Goal: Information Seeking & Learning: Learn about a topic

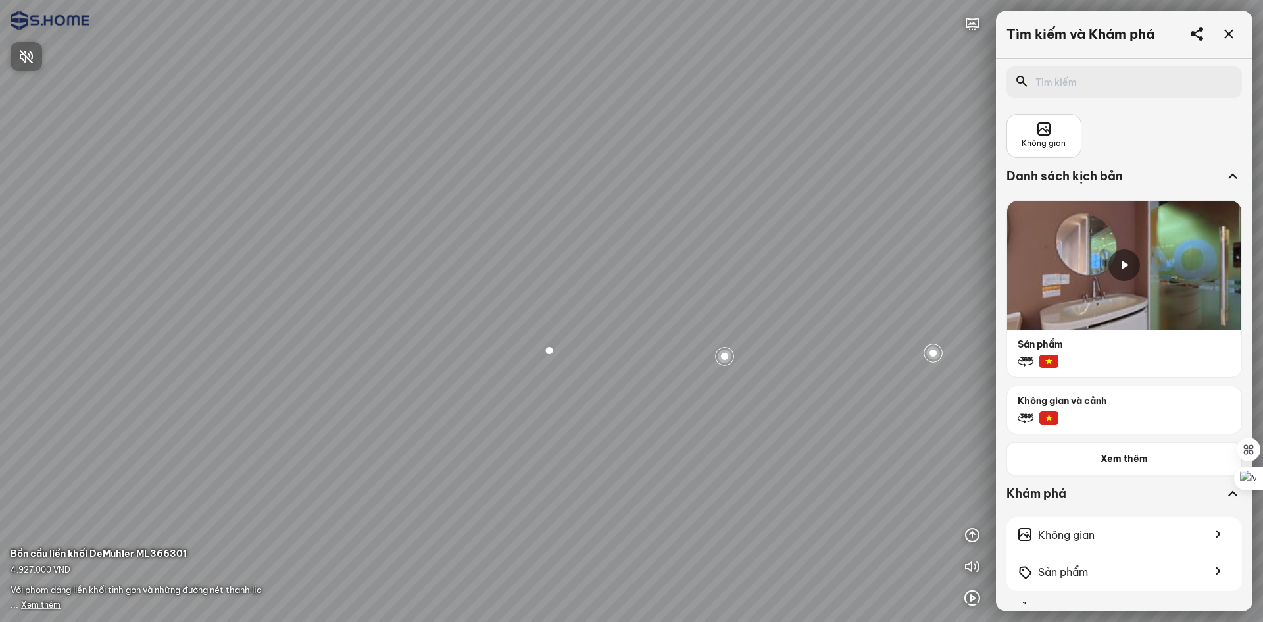
drag, startPoint x: 749, startPoint y: 215, endPoint x: 605, endPoint y: 145, distance: 160.1
click at [605, 145] on div at bounding box center [631, 311] width 1263 height 622
drag, startPoint x: 790, startPoint y: 232, endPoint x: 621, endPoint y: 177, distance: 177.1
click at [621, 177] on div at bounding box center [631, 311] width 1263 height 622
drag, startPoint x: 770, startPoint y: 197, endPoint x: 587, endPoint y: 171, distance: 185.4
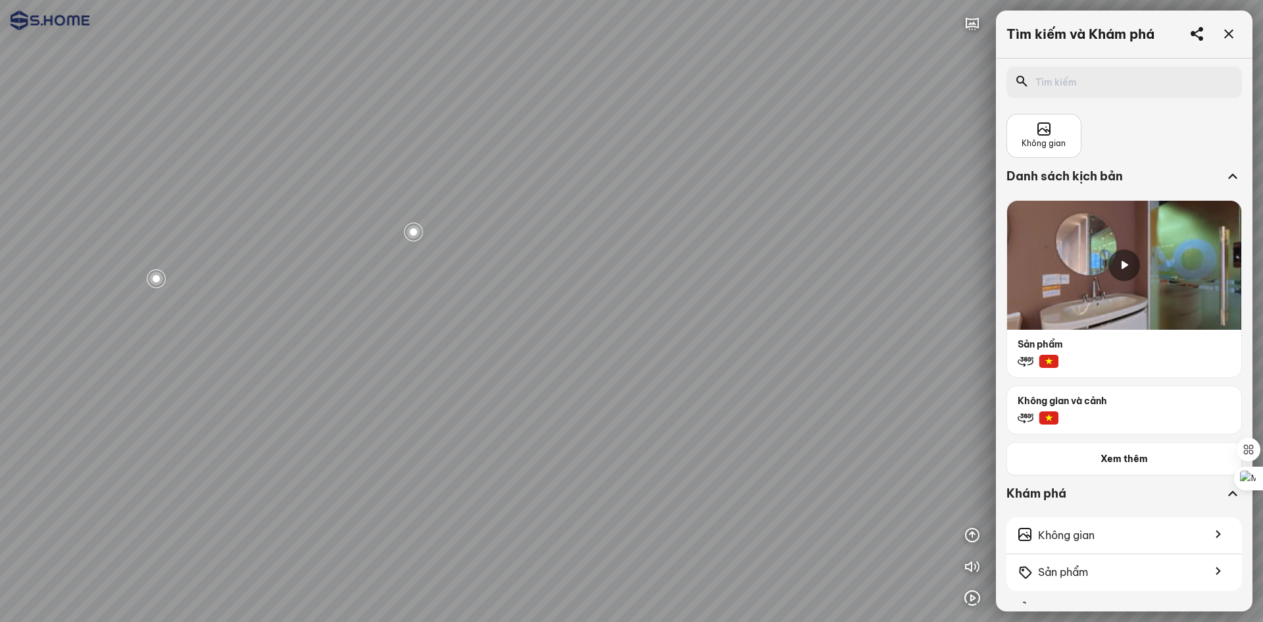
click at [587, 171] on div at bounding box center [631, 311] width 1263 height 622
drag, startPoint x: 822, startPoint y: 203, endPoint x: 559, endPoint y: 164, distance: 265.9
click at [559, 164] on div at bounding box center [631, 311] width 1263 height 622
drag, startPoint x: 646, startPoint y: 197, endPoint x: 607, endPoint y: 199, distance: 38.9
click at [607, 199] on div at bounding box center [631, 311] width 1263 height 622
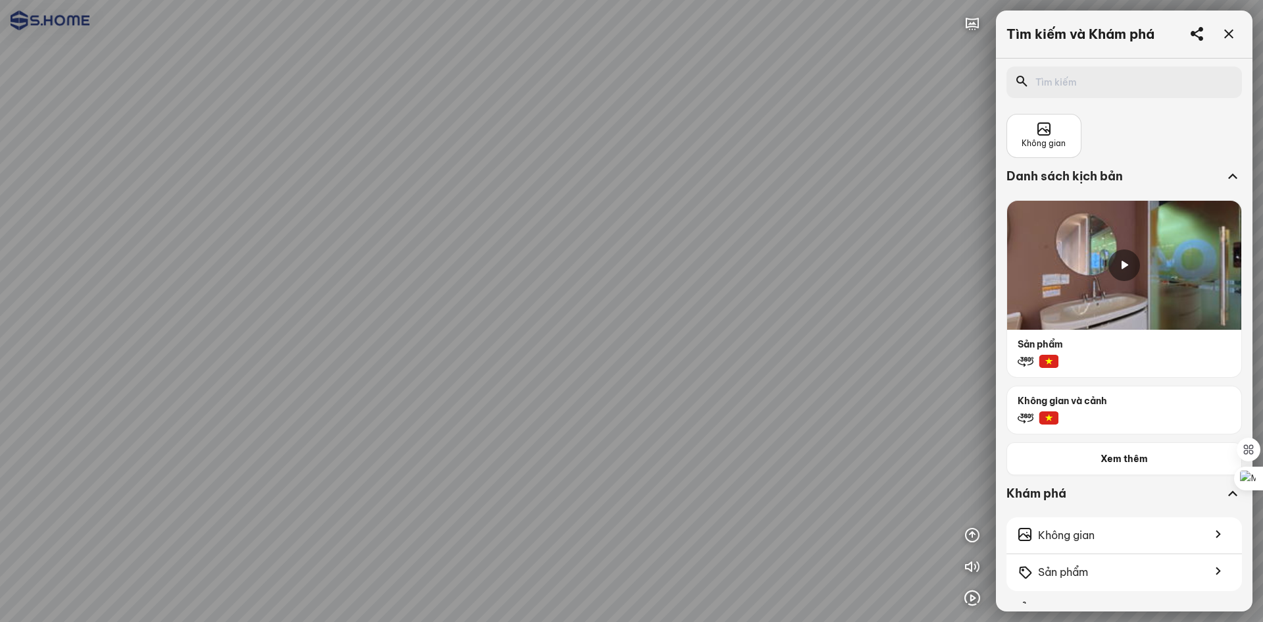
click at [636, 526] on div at bounding box center [631, 311] width 1263 height 622
drag, startPoint x: 622, startPoint y: 409, endPoint x: 688, endPoint y: 615, distance: 216.0
click at [688, 615] on div at bounding box center [631, 311] width 1263 height 622
drag, startPoint x: 586, startPoint y: 470, endPoint x: 688, endPoint y: 393, distance: 127.8
click at [688, 393] on div at bounding box center [631, 311] width 1263 height 622
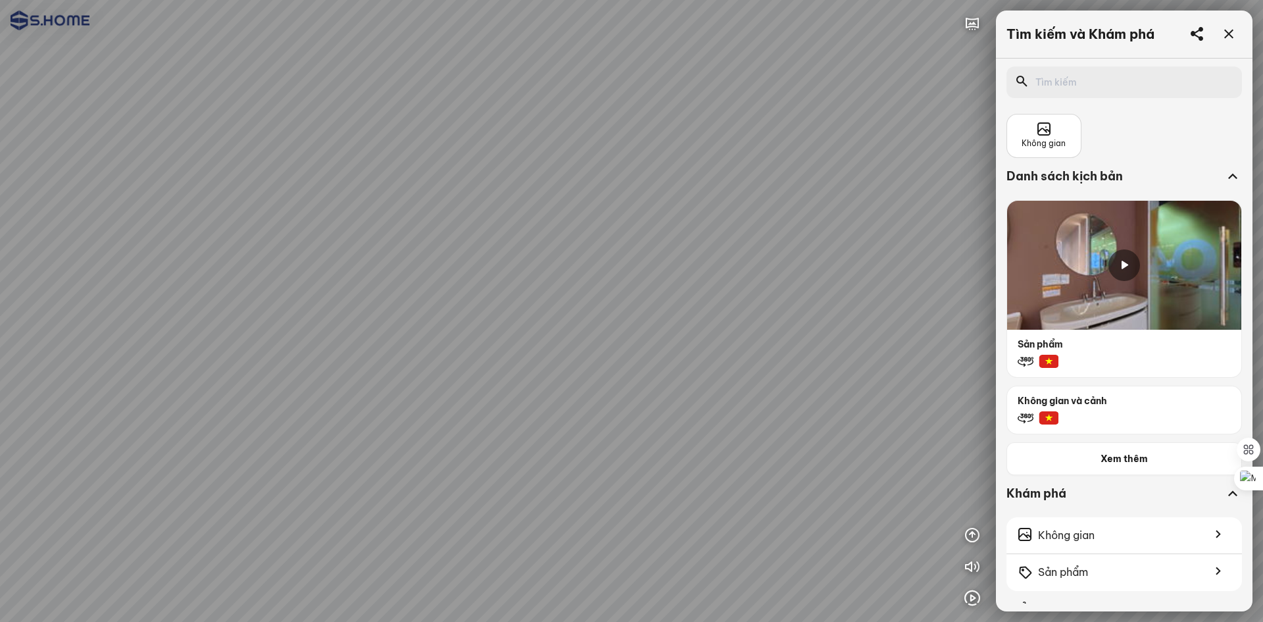
click at [483, 514] on div at bounding box center [631, 311] width 1263 height 622
drag, startPoint x: 750, startPoint y: 324, endPoint x: 930, endPoint y: 306, distance: 180.5
click at [930, 306] on div at bounding box center [631, 311] width 1263 height 622
drag, startPoint x: 630, startPoint y: 338, endPoint x: 891, endPoint y: 303, distance: 262.9
click at [891, 303] on div at bounding box center [631, 311] width 1263 height 622
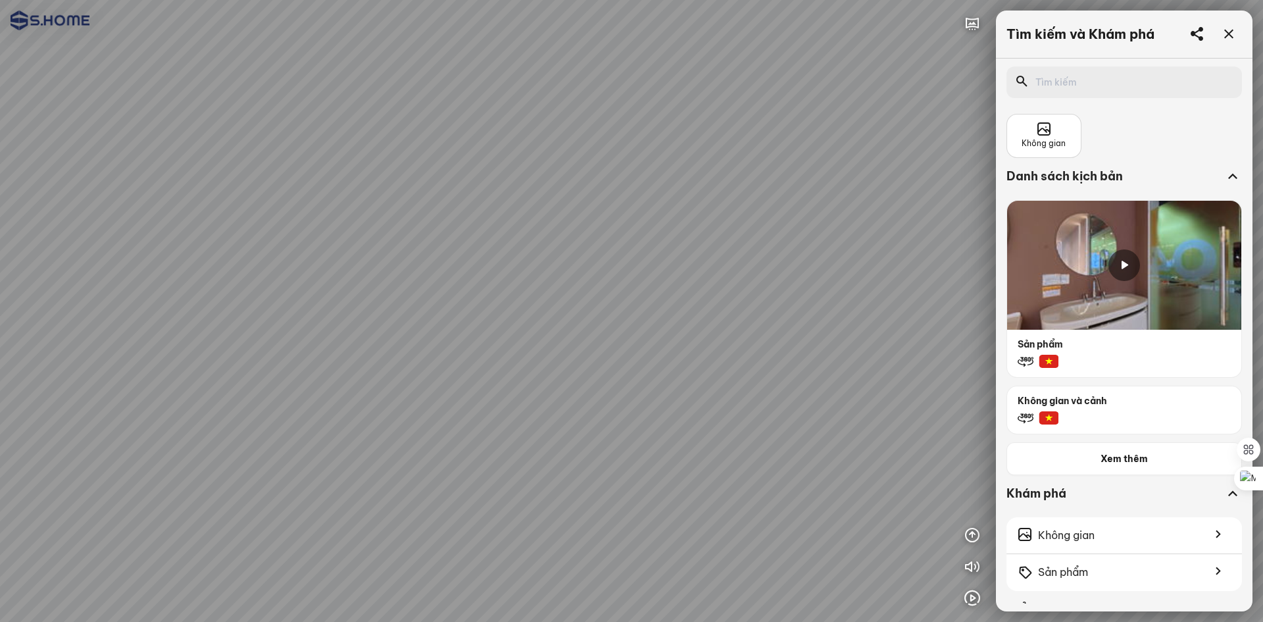
drag, startPoint x: 615, startPoint y: 329, endPoint x: 848, endPoint y: 307, distance: 233.9
click at [840, 309] on div at bounding box center [631, 311] width 1263 height 622
click at [1124, 263] on icon at bounding box center [1125, 265] width 16 height 16
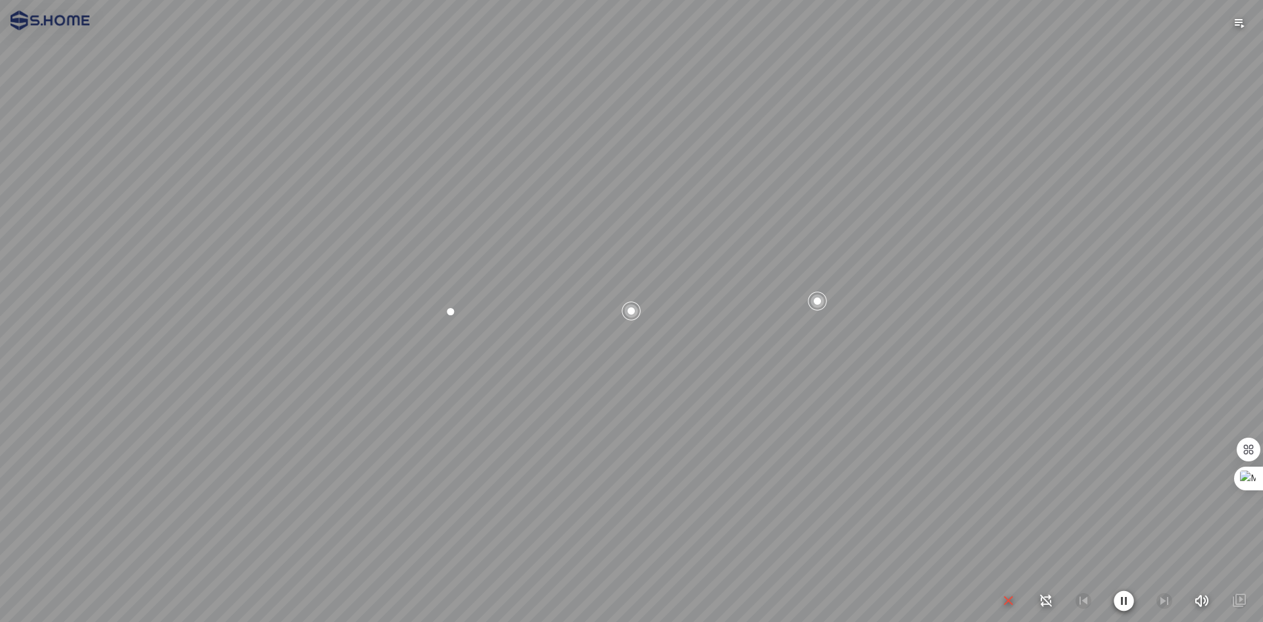
click at [1197, 603] on icon "button" at bounding box center [1201, 601] width 16 height 16
click at [1199, 603] on icon "button" at bounding box center [1202, 601] width 16 height 16
click at [630, 314] on div at bounding box center [631, 311] width 1263 height 622
click at [1012, 603] on icon "button" at bounding box center [1009, 601] width 16 height 16
drag, startPoint x: 710, startPoint y: 300, endPoint x: 511, endPoint y: 273, distance: 201.2
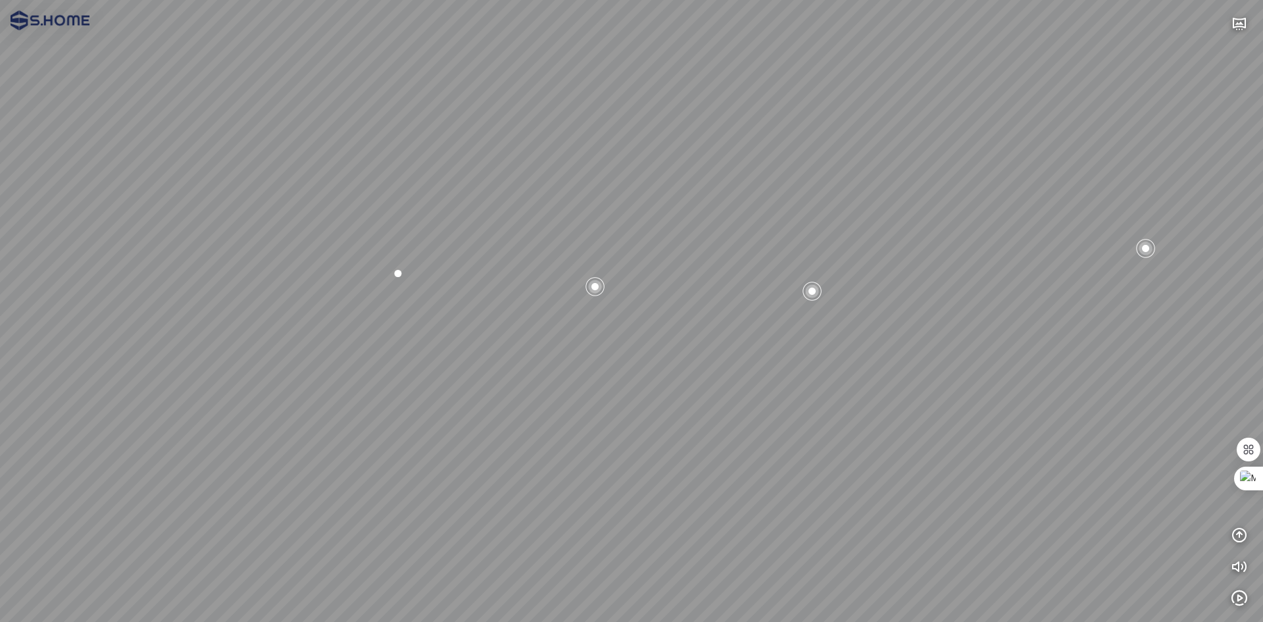
click at [449, 265] on div at bounding box center [631, 311] width 1263 height 622
click at [1240, 563] on icon "button" at bounding box center [1240, 567] width 16 height 16
click at [1242, 535] on icon "button" at bounding box center [1240, 535] width 16 height 16
click at [1243, 599] on icon "button" at bounding box center [1240, 598] width 16 height 16
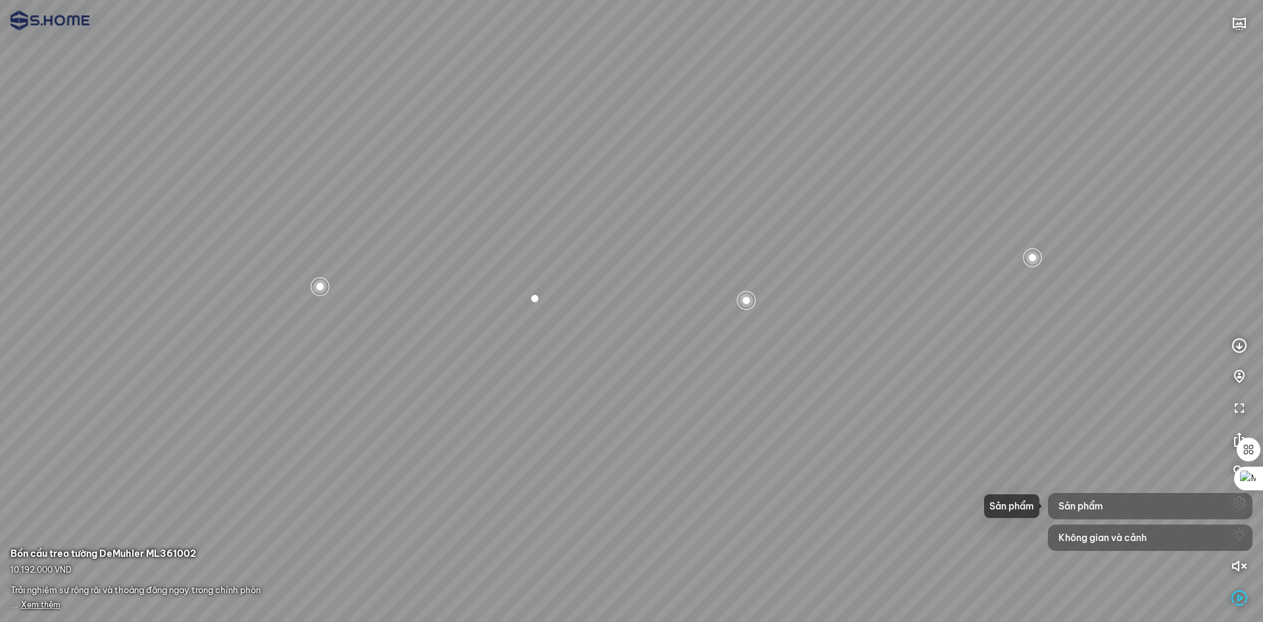
click at [1081, 505] on span "Sản phẩm" at bounding box center [1081, 505] width 45 height 13
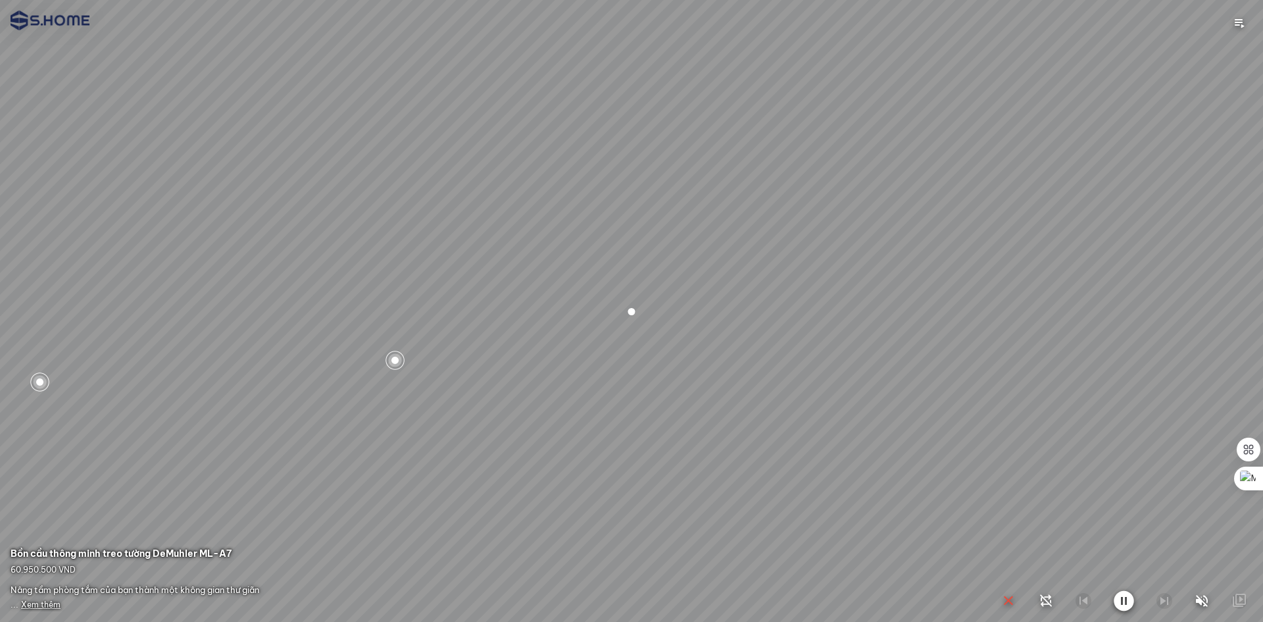
click at [1009, 598] on icon "button" at bounding box center [1009, 601] width 16 height 16
click at [1236, 594] on icon "button" at bounding box center [1240, 598] width 16 height 16
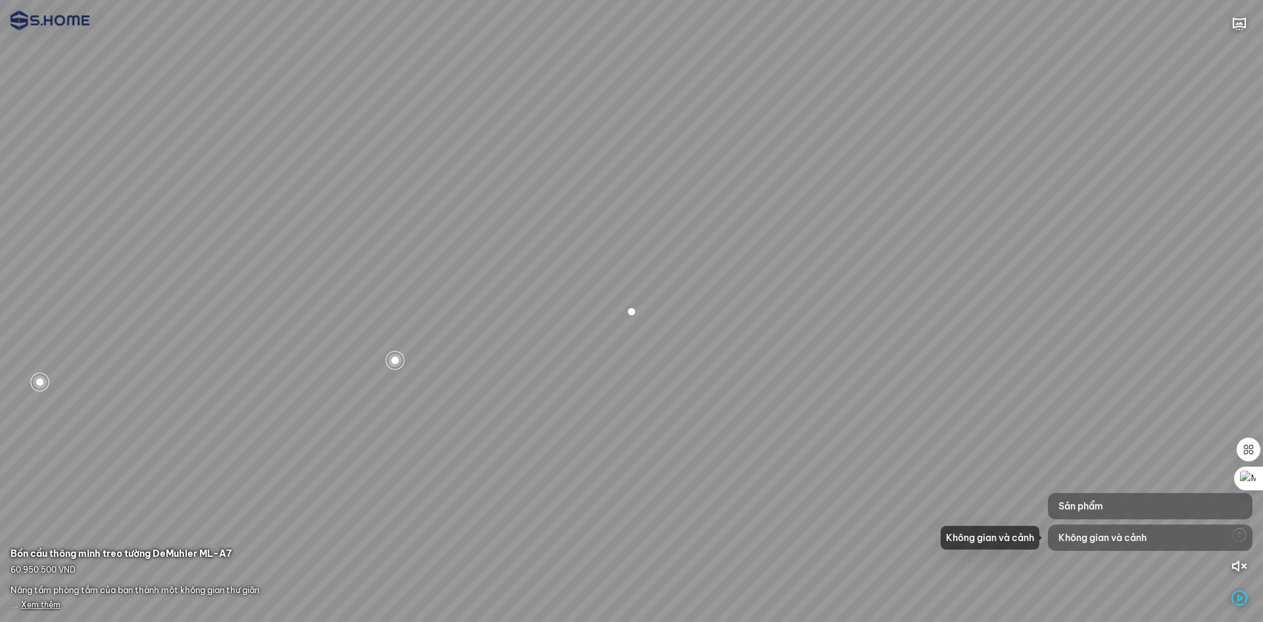
click at [1126, 537] on span "Không gian và cảnh" at bounding box center [1103, 537] width 88 height 13
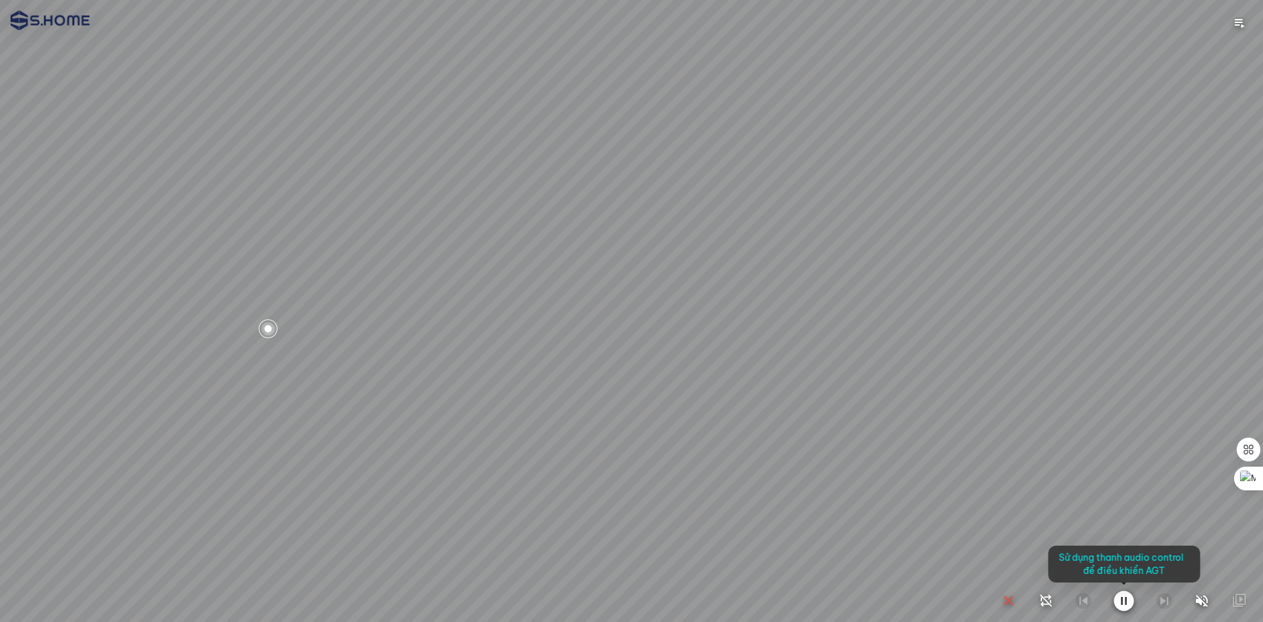
drag, startPoint x: 1016, startPoint y: 397, endPoint x: 853, endPoint y: 338, distance: 173.2
click at [853, 338] on div at bounding box center [631, 311] width 1263 height 622
click at [1194, 603] on icon "button" at bounding box center [1202, 601] width 16 height 16
click at [1194, 603] on icon "button" at bounding box center [1201, 601] width 16 height 16
click at [1013, 597] on icon "button" at bounding box center [1009, 601] width 16 height 16
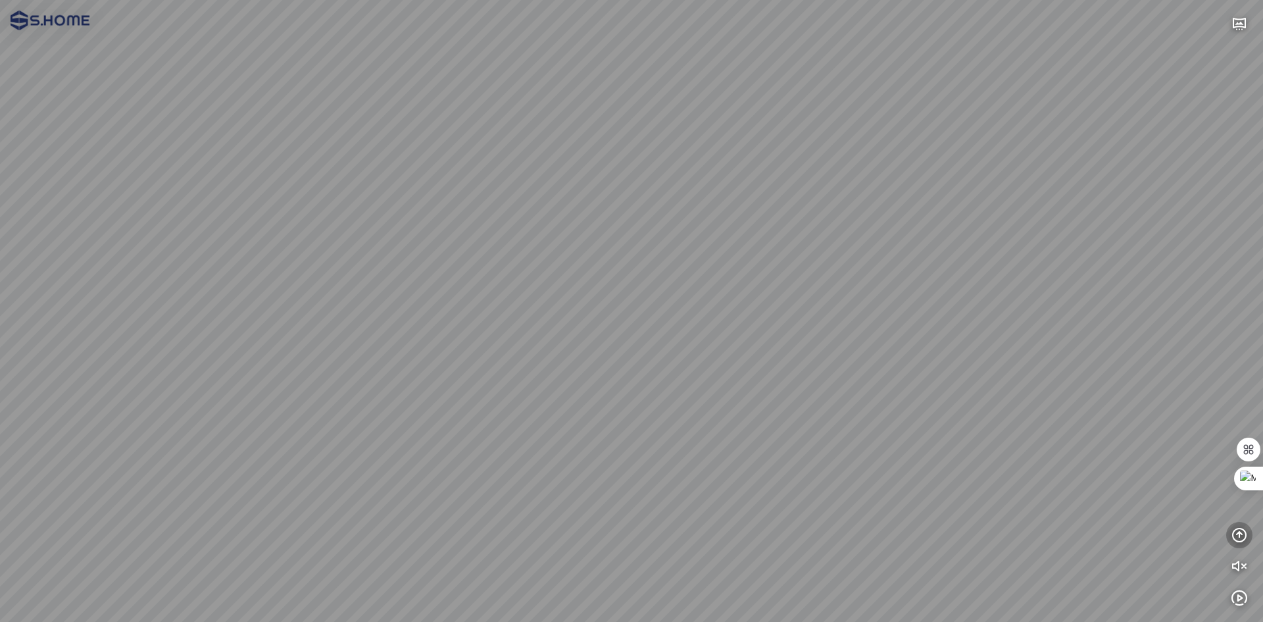
click at [1240, 530] on icon "button" at bounding box center [1240, 535] width 16 height 16
click at [1239, 21] on icon "button" at bounding box center [1240, 24] width 16 height 16
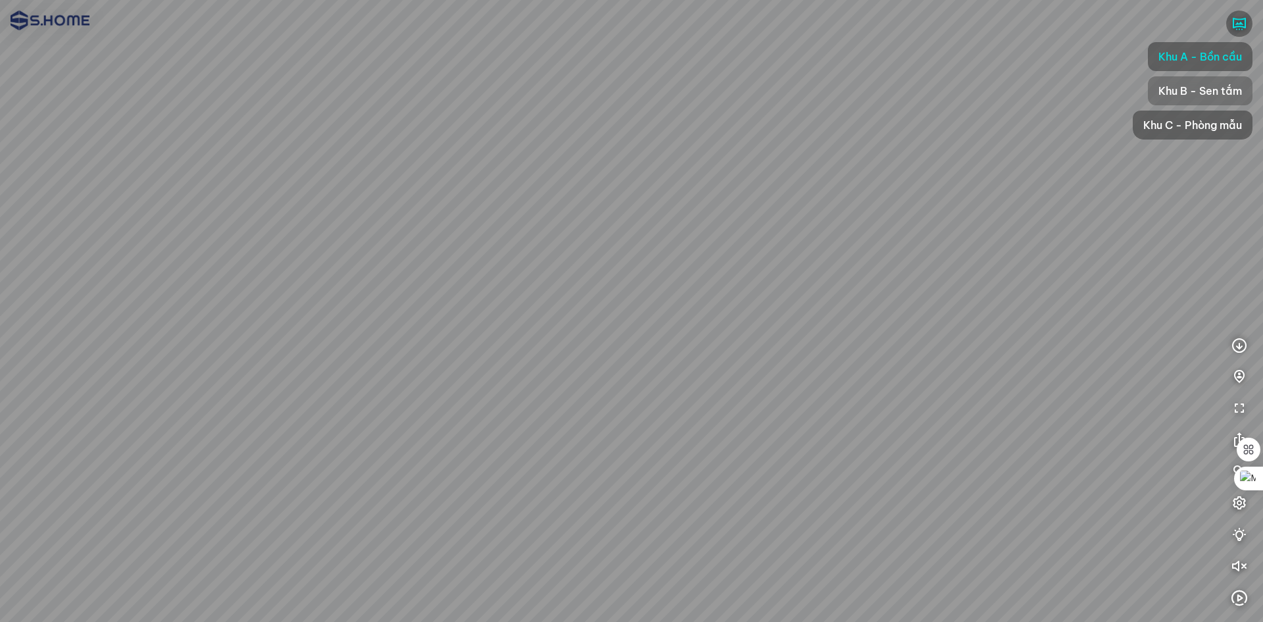
click at [1203, 89] on span "Khu B - Sen tắm" at bounding box center [1201, 91] width 84 height 16
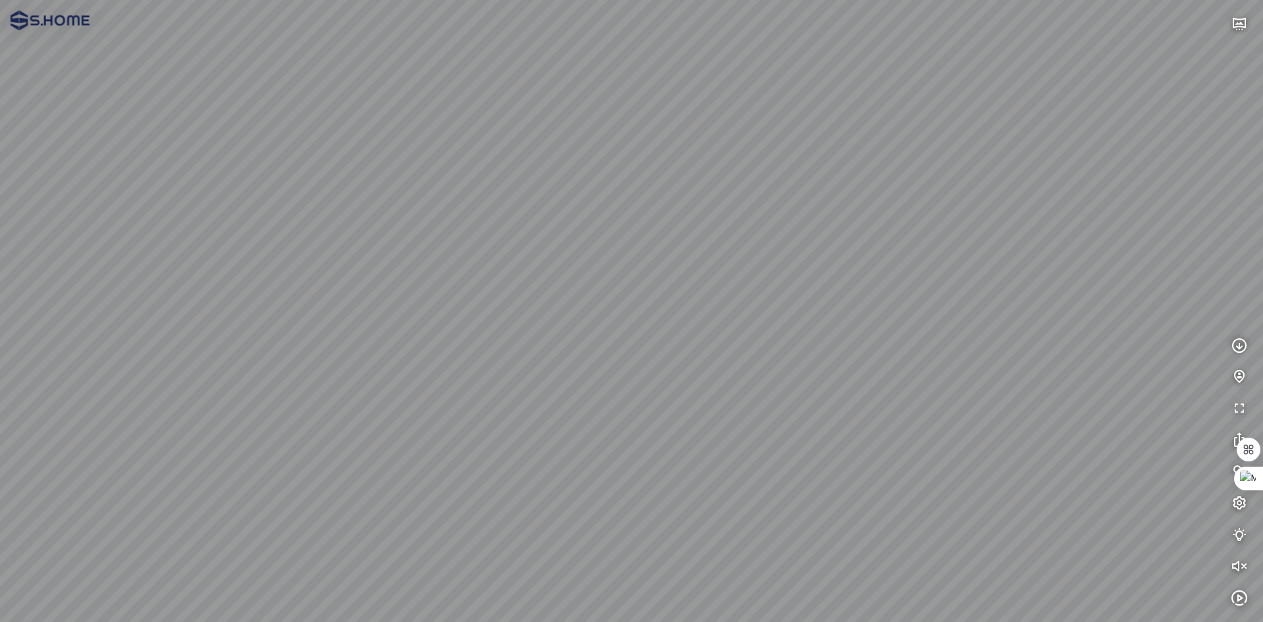
drag, startPoint x: 787, startPoint y: 289, endPoint x: 985, endPoint y: 261, distance: 200.0
click at [985, 261] on div at bounding box center [631, 311] width 1263 height 622
drag, startPoint x: 1151, startPoint y: 260, endPoint x: 1126, endPoint y: 262, distance: 25.7
click at [1163, 260] on div at bounding box center [631, 311] width 1263 height 622
drag, startPoint x: 1082, startPoint y: 257, endPoint x: 1145, endPoint y: 262, distance: 63.3
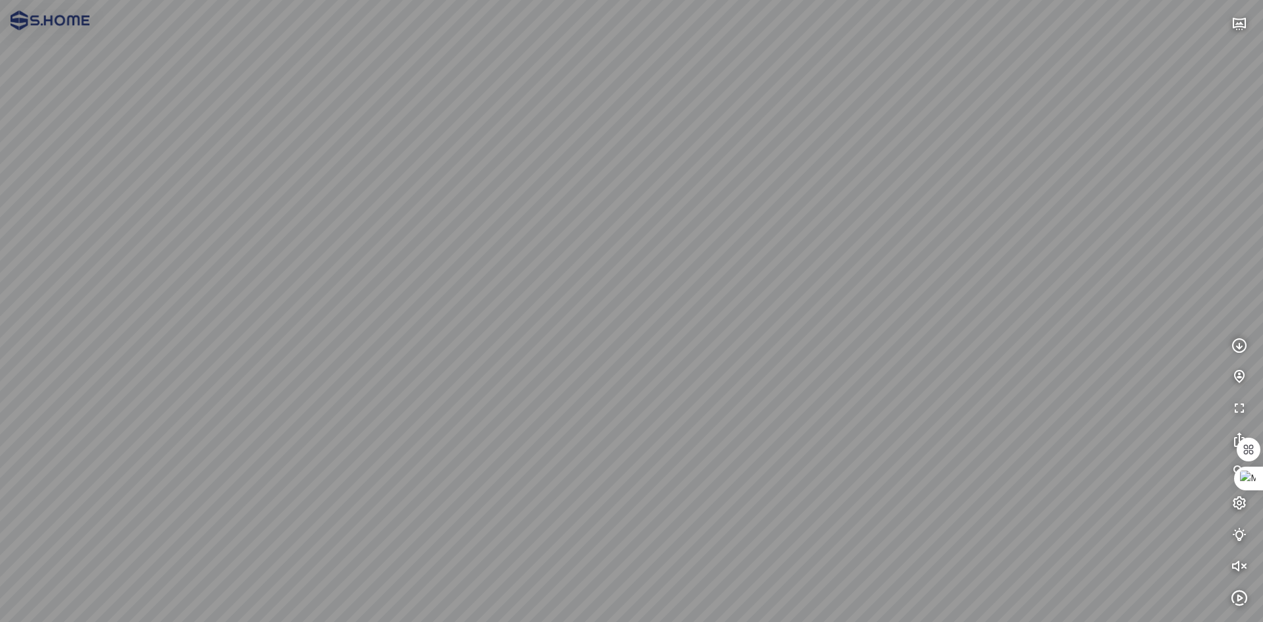
click at [1145, 262] on div at bounding box center [631, 311] width 1263 height 622
drag, startPoint x: 954, startPoint y: 268, endPoint x: 1257, endPoint y: 379, distance: 322.4
click at [1257, 379] on div at bounding box center [631, 311] width 1263 height 622
drag, startPoint x: 976, startPoint y: 364, endPoint x: 1060, endPoint y: 356, distance: 84.6
click at [1060, 356] on div at bounding box center [631, 311] width 1263 height 622
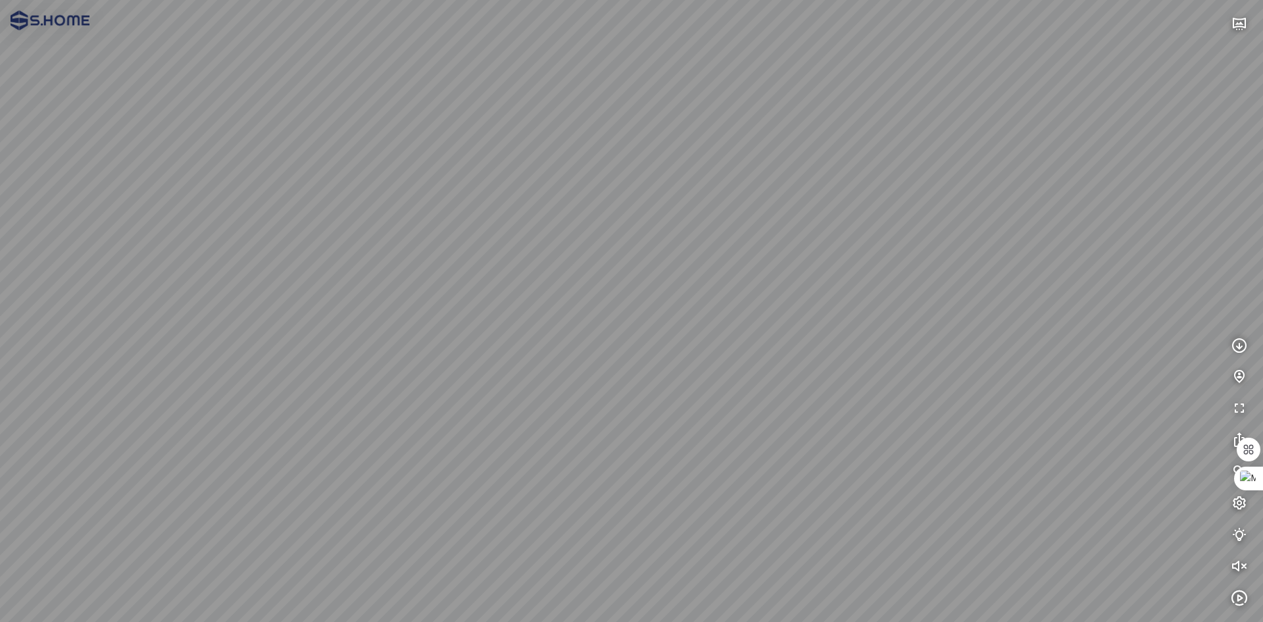
drag, startPoint x: 628, startPoint y: 425, endPoint x: 640, endPoint y: 481, distance: 57.0
click at [640, 481] on div at bounding box center [631, 311] width 1263 height 622
click at [637, 497] on div at bounding box center [631, 311] width 1263 height 622
drag, startPoint x: 716, startPoint y: 362, endPoint x: 423, endPoint y: 543, distance: 344.2
click at [424, 543] on div at bounding box center [631, 311] width 1263 height 622
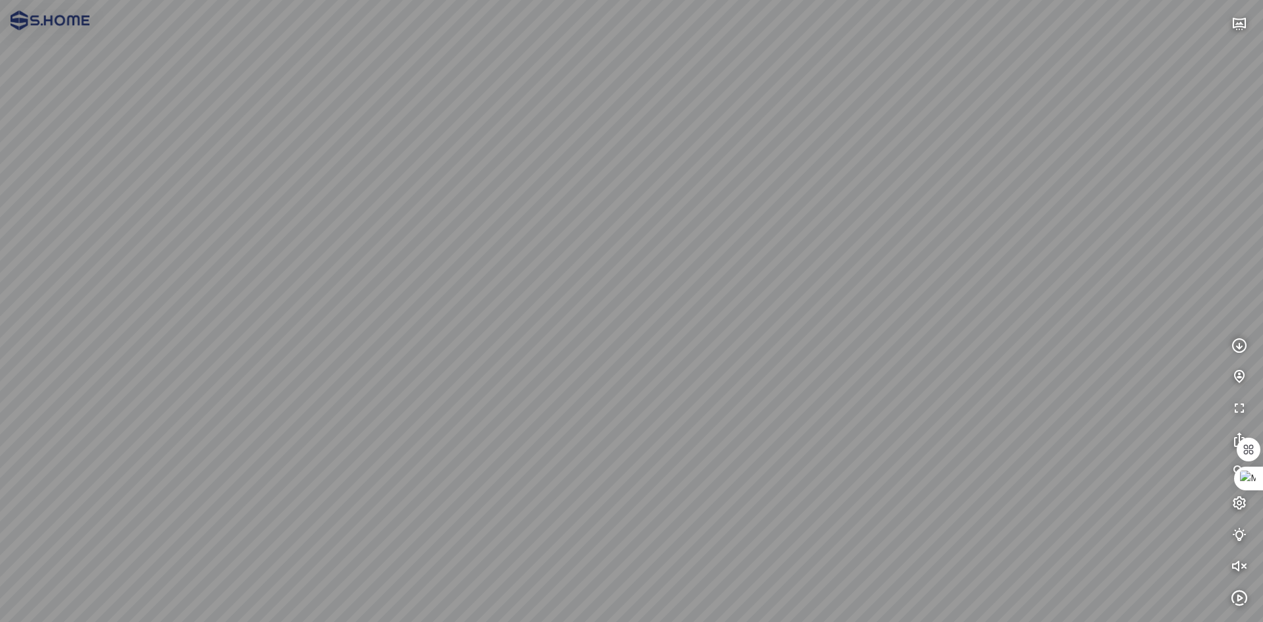
drag, startPoint x: 797, startPoint y: 474, endPoint x: 502, endPoint y: 444, distance: 296.2
click at [502, 444] on div at bounding box center [631, 311] width 1263 height 622
drag, startPoint x: 948, startPoint y: 413, endPoint x: 682, endPoint y: 419, distance: 266.5
click at [682, 419] on div at bounding box center [631, 311] width 1263 height 622
drag, startPoint x: 875, startPoint y: 388, endPoint x: 682, endPoint y: 408, distance: 194.5
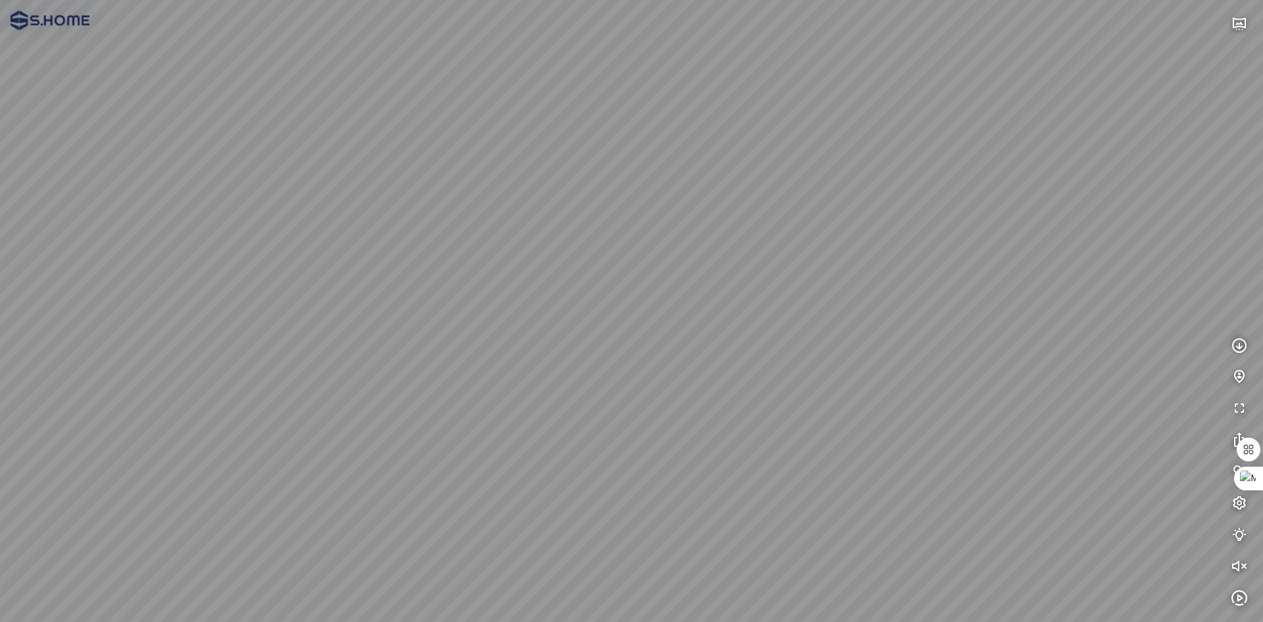
click at [682, 408] on div at bounding box center [631, 311] width 1263 height 622
drag, startPoint x: 1025, startPoint y: 389, endPoint x: 740, endPoint y: 405, distance: 285.3
click at [740, 405] on div at bounding box center [631, 311] width 1263 height 622
drag, startPoint x: 1135, startPoint y: 384, endPoint x: 771, endPoint y: 411, distance: 364.8
click at [770, 412] on div at bounding box center [631, 311] width 1263 height 622
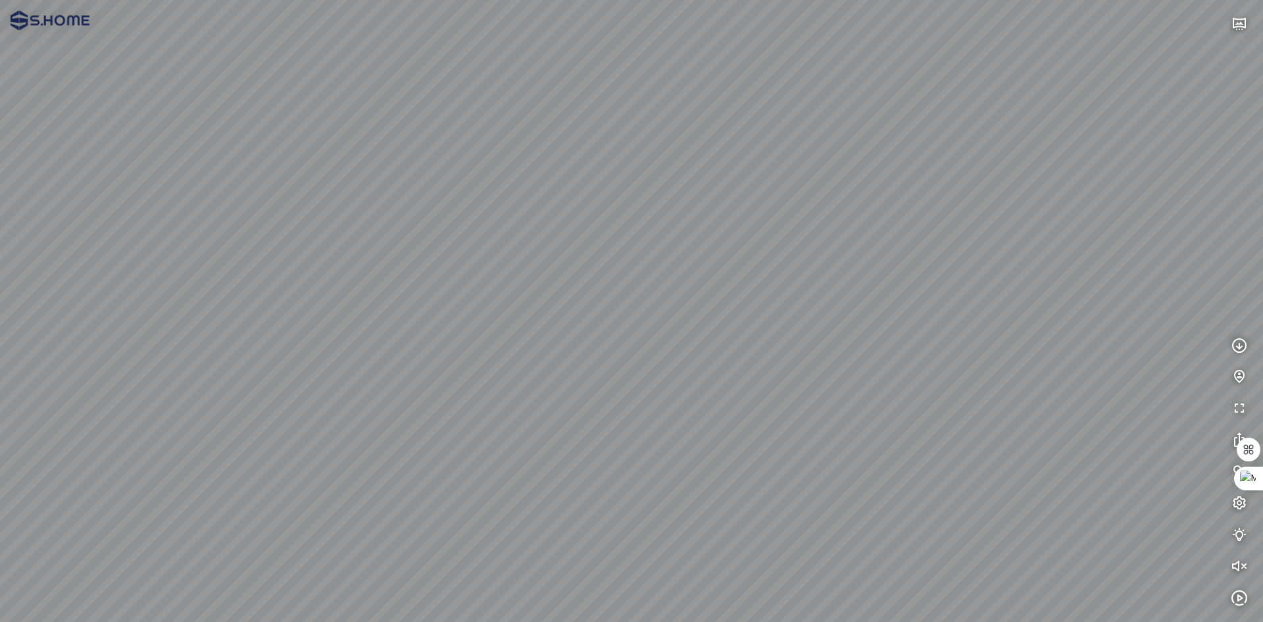
drag, startPoint x: 1107, startPoint y: 461, endPoint x: 1008, endPoint y: 308, distance: 182.1
click at [1008, 308] on div at bounding box center [631, 311] width 1263 height 622
drag, startPoint x: 999, startPoint y: 313, endPoint x: 914, endPoint y: 313, distance: 85.5
click at [914, 313] on div at bounding box center [631, 311] width 1263 height 622
drag, startPoint x: 1068, startPoint y: 297, endPoint x: 851, endPoint y: 280, distance: 217.1
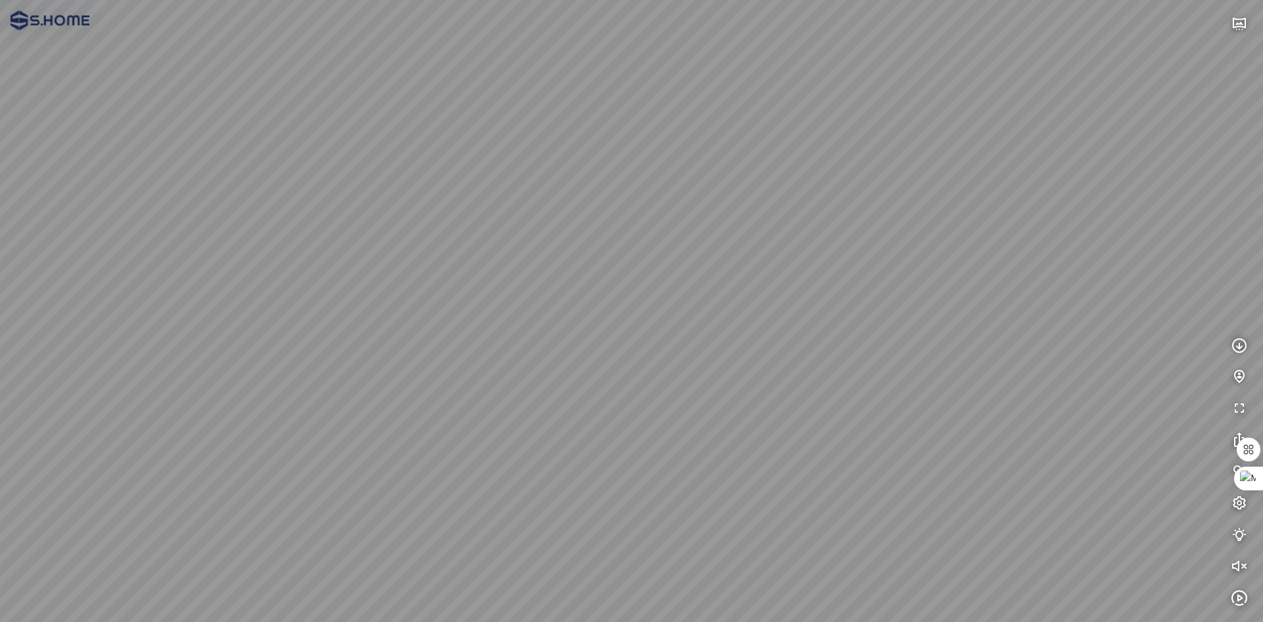
click at [851, 280] on div at bounding box center [631, 311] width 1263 height 622
click at [613, 512] on div at bounding box center [631, 311] width 1263 height 622
drag, startPoint x: 598, startPoint y: 436, endPoint x: 1128, endPoint y: 366, distance: 534.3
click at [1107, 366] on div at bounding box center [631, 311] width 1263 height 622
drag, startPoint x: 779, startPoint y: 349, endPoint x: 845, endPoint y: 636, distance: 295.1
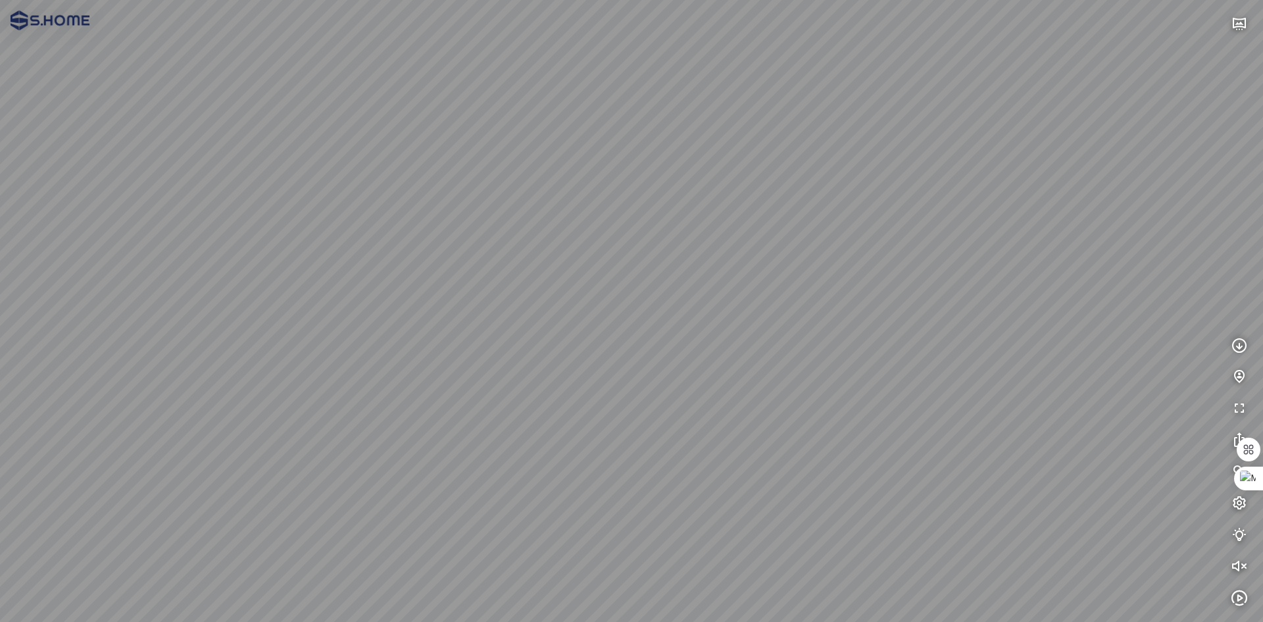
click at [845, 621] on html "INFO: krpano 1.20.8 (build 2020-09-15) INFO: HTML5/Desktop - Chrome 140.0 - Web…" at bounding box center [631, 311] width 1263 height 622
drag, startPoint x: 832, startPoint y: 461, endPoint x: 755, endPoint y: 455, distance: 76.5
click at [755, 455] on div at bounding box center [631, 311] width 1263 height 622
drag, startPoint x: 520, startPoint y: 511, endPoint x: 601, endPoint y: 255, distance: 268.0
click at [573, 263] on div at bounding box center [631, 311] width 1263 height 622
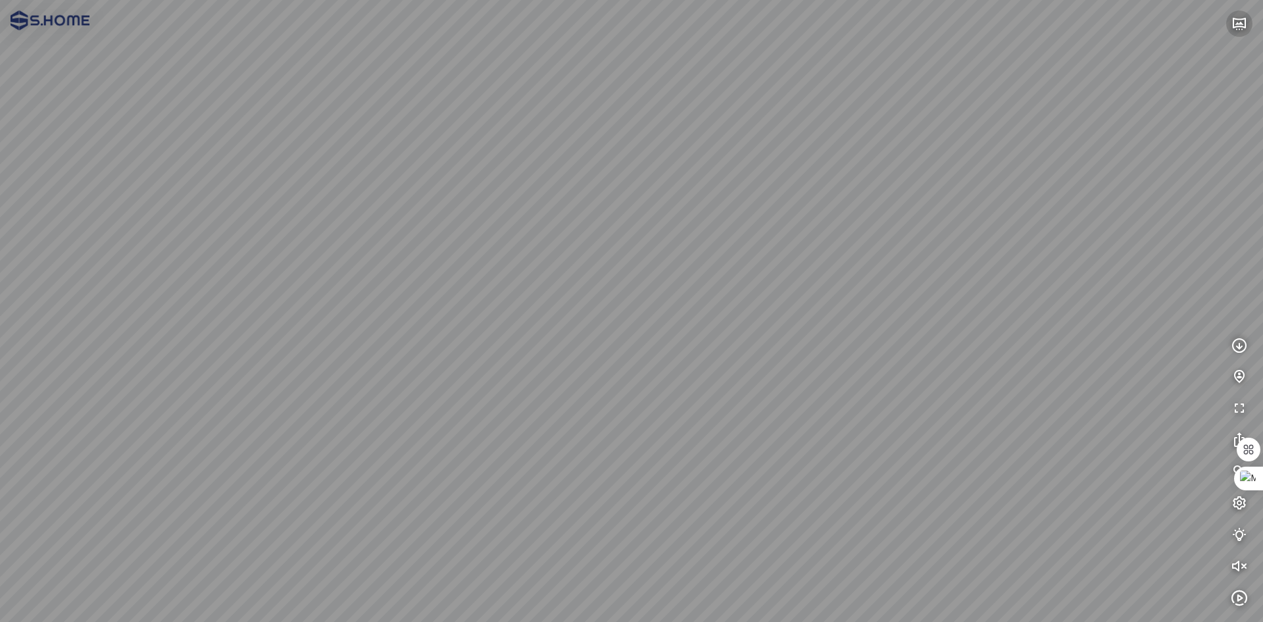
click at [1238, 22] on icon "button" at bounding box center [1240, 24] width 16 height 16
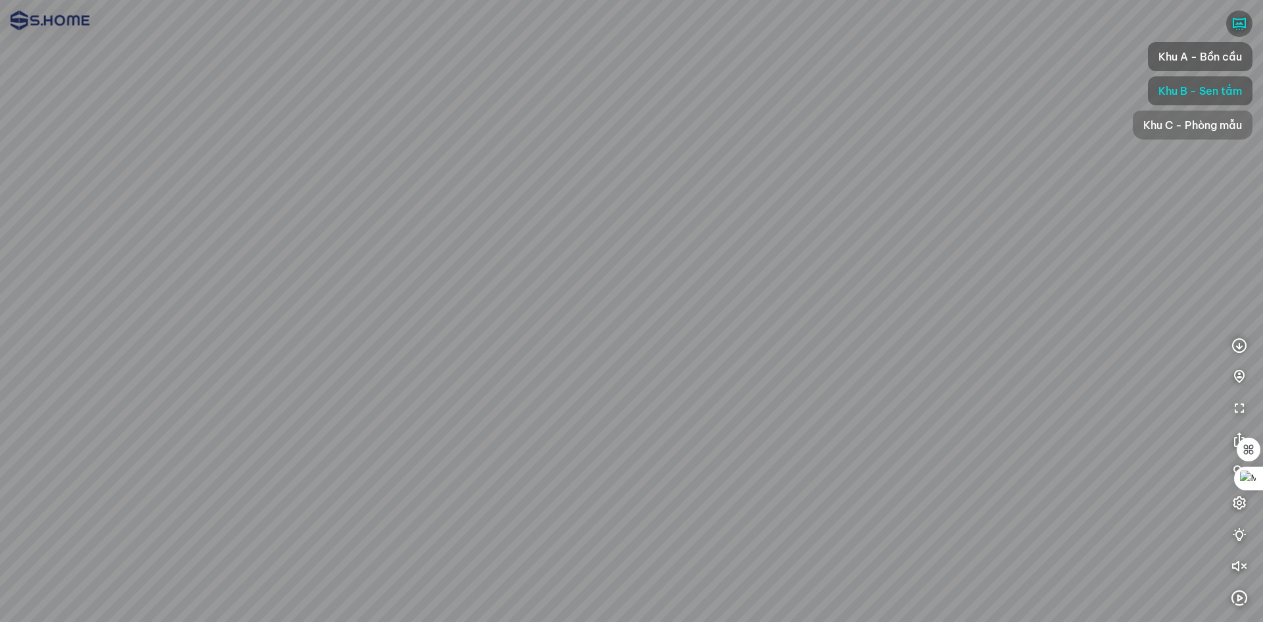
click at [1195, 124] on span "Khu C - Phòng mẫu" at bounding box center [1192, 125] width 99 height 16
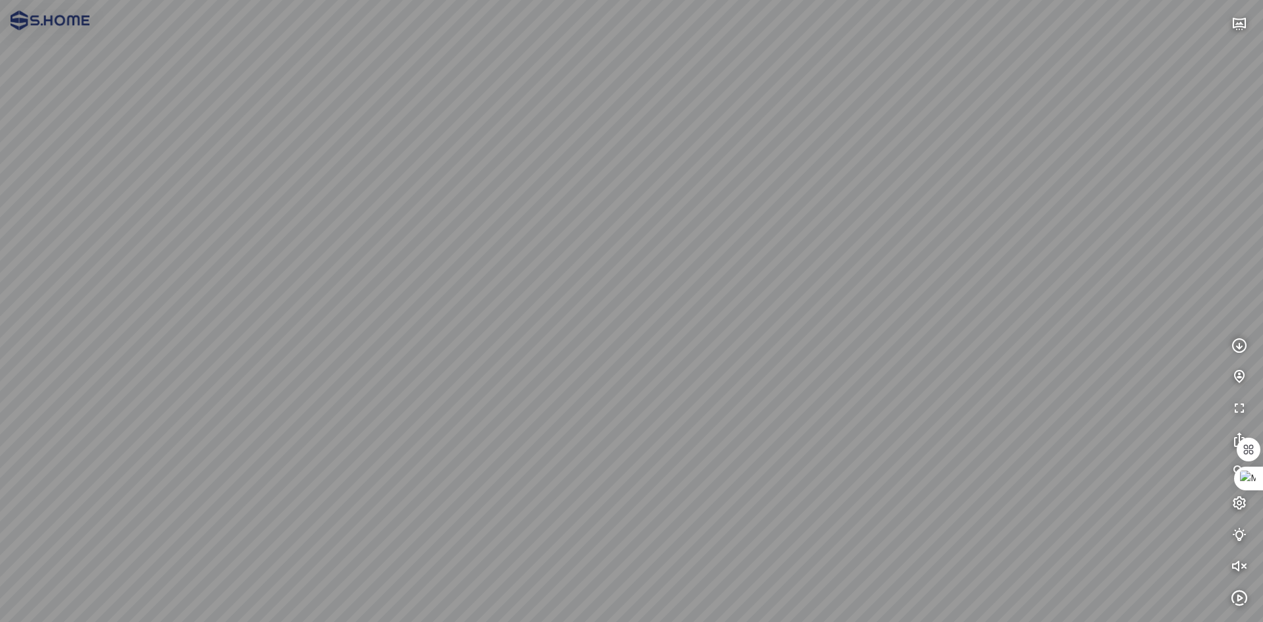
drag, startPoint x: 572, startPoint y: 236, endPoint x: 908, endPoint y: 116, distance: 356.7
click at [908, 116] on div at bounding box center [631, 311] width 1263 height 622
drag, startPoint x: 904, startPoint y: 168, endPoint x: 282, endPoint y: 303, distance: 637.0
click at [282, 303] on div at bounding box center [631, 311] width 1263 height 622
drag, startPoint x: 621, startPoint y: 367, endPoint x: 490, endPoint y: 344, distance: 132.9
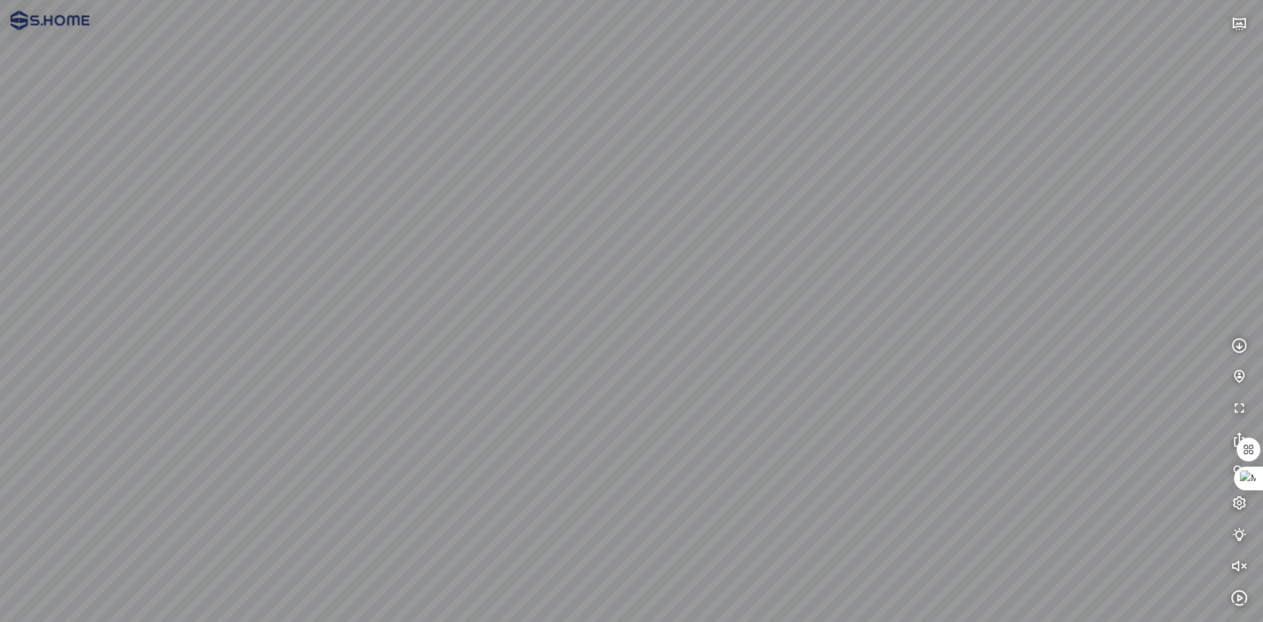
click at [430, 355] on div at bounding box center [631, 311] width 1263 height 622
drag, startPoint x: 781, startPoint y: 378, endPoint x: 386, endPoint y: 401, distance: 396.1
click at [386, 401] on div at bounding box center [631, 311] width 1263 height 622
drag, startPoint x: 558, startPoint y: 386, endPoint x: 40, endPoint y: 326, distance: 521.2
click at [40, 326] on div at bounding box center [631, 311] width 1263 height 622
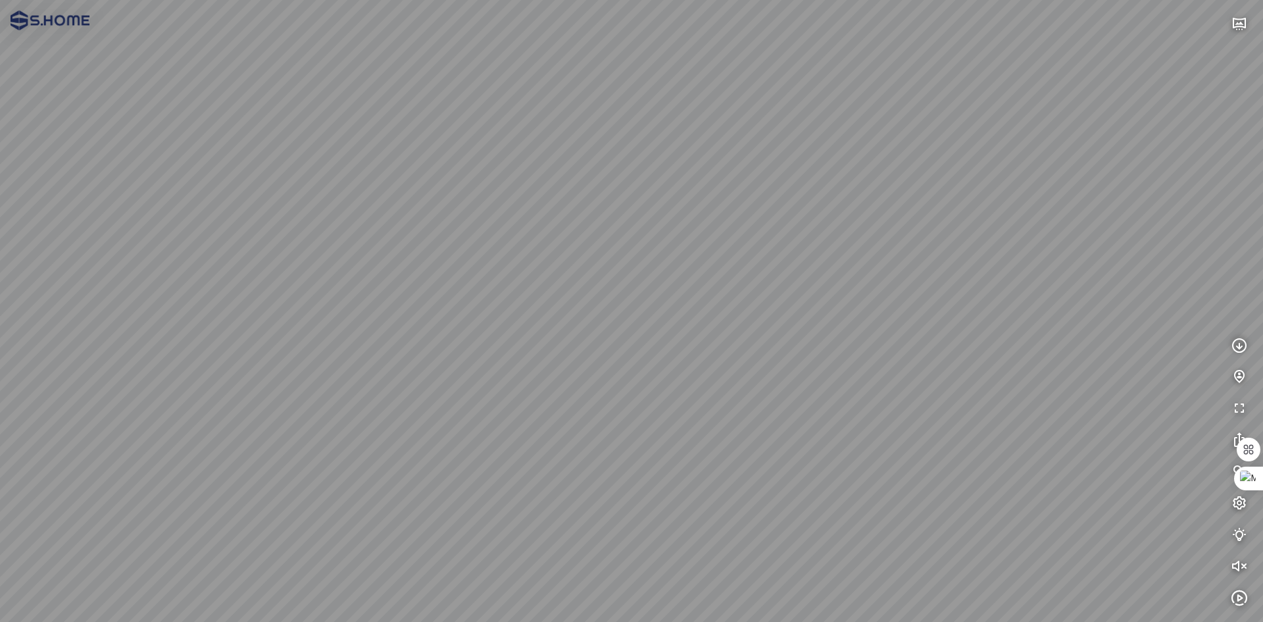
drag, startPoint x: 795, startPoint y: 347, endPoint x: 451, endPoint y: 364, distance: 345.2
click at [451, 364] on div at bounding box center [631, 311] width 1263 height 622
drag, startPoint x: 388, startPoint y: 353, endPoint x: 594, endPoint y: 351, distance: 205.9
click at [594, 351] on div at bounding box center [631, 311] width 1263 height 622
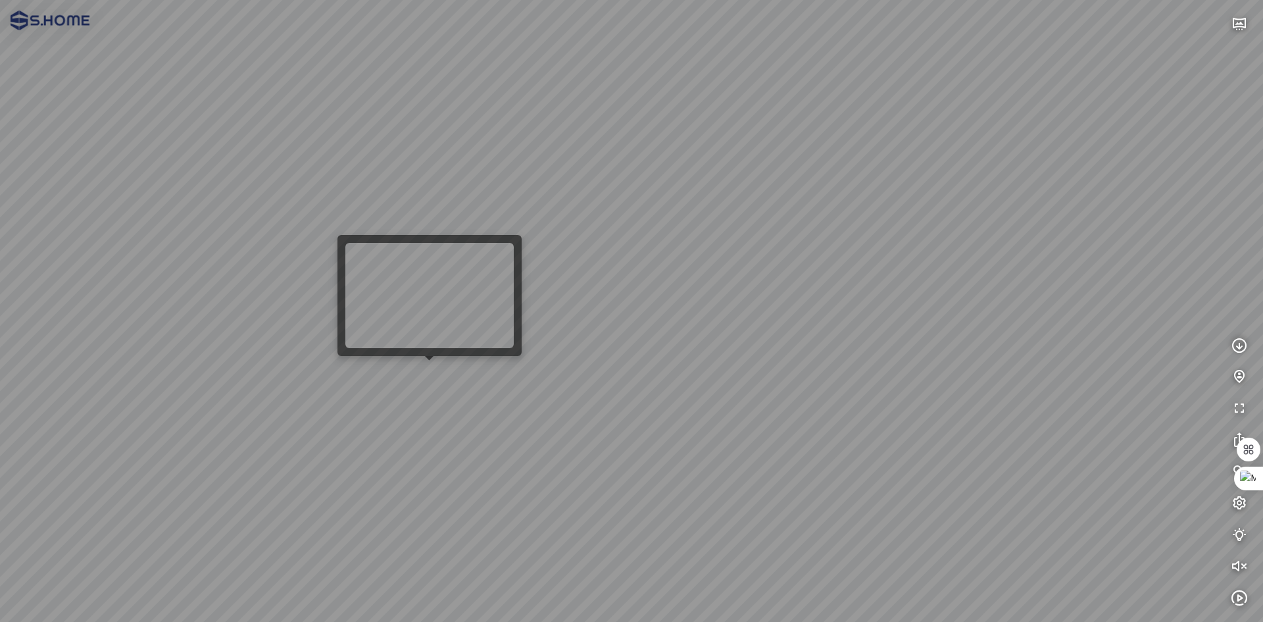
click at [427, 369] on div at bounding box center [631, 311] width 1263 height 622
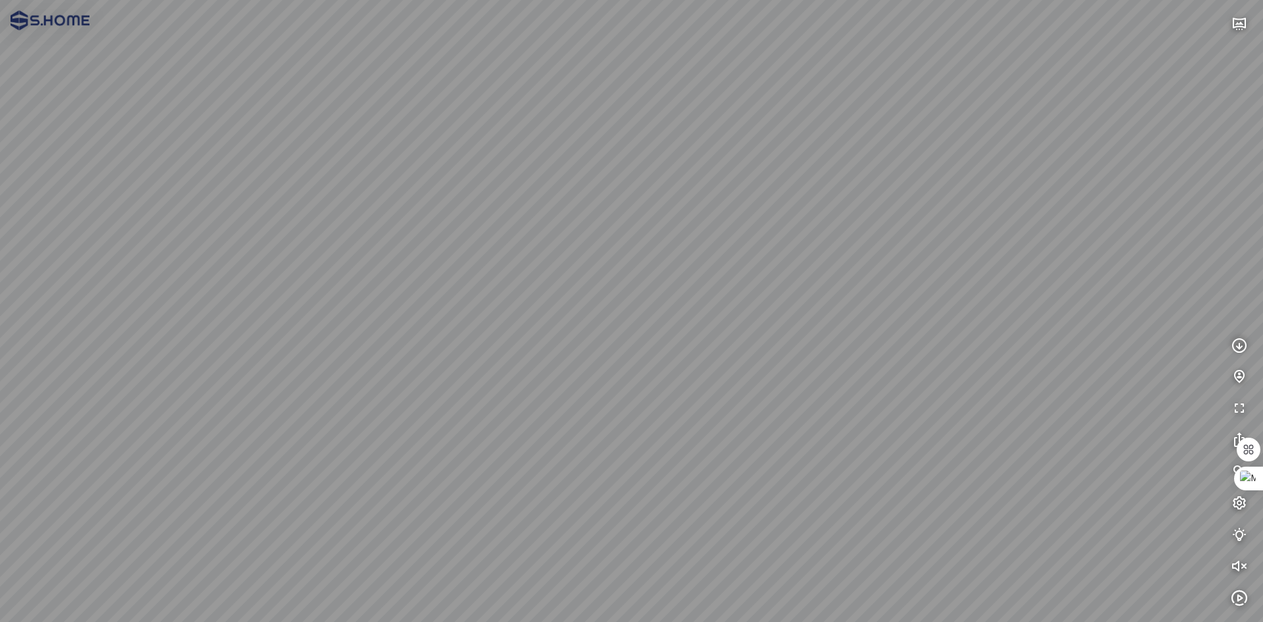
drag, startPoint x: 765, startPoint y: 322, endPoint x: 216, endPoint y: 279, distance: 549.8
click at [216, 279] on div at bounding box center [631, 311] width 1263 height 622
drag, startPoint x: 661, startPoint y: 328, endPoint x: 555, endPoint y: 314, distance: 107.4
click at [309, 280] on div at bounding box center [631, 311] width 1263 height 622
drag, startPoint x: 644, startPoint y: 332, endPoint x: 411, endPoint y: 306, distance: 235.0
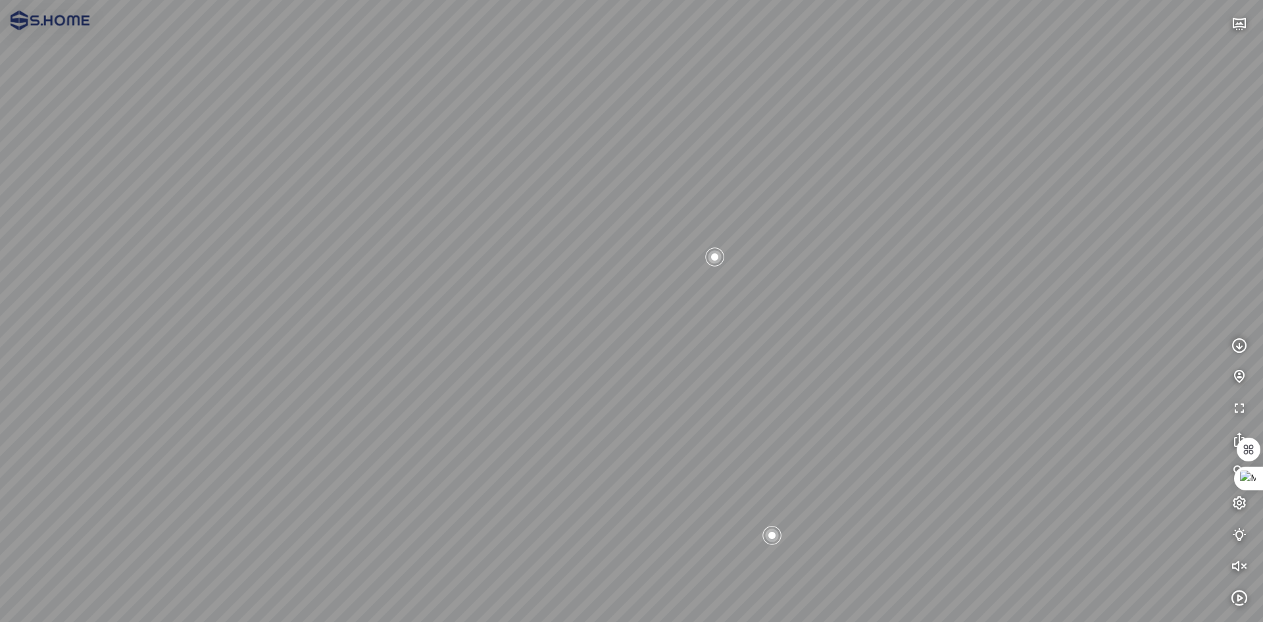
click at [411, 306] on div at bounding box center [631, 311] width 1263 height 622
drag, startPoint x: 689, startPoint y: 339, endPoint x: 624, endPoint y: 186, distance: 166.0
click at [624, 186] on div at bounding box center [631, 311] width 1263 height 622
drag
click at [563, 595] on div at bounding box center [631, 311] width 1263 height 622
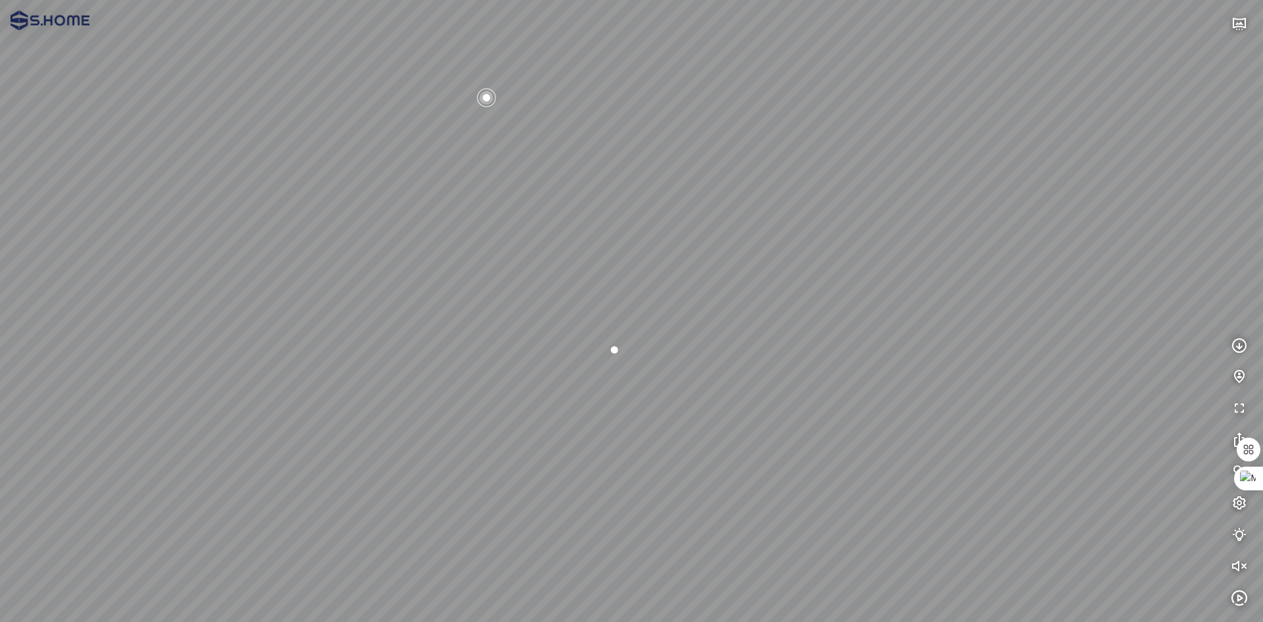
click at [648, 97] on div at bounding box center [631, 311] width 1263 height 622
click at [285, 503] on div at bounding box center [631, 311] width 1263 height 622
drag, startPoint x: 488, startPoint y: 380, endPoint x: 184, endPoint y: 570, distance: 358.0
click at [184, 570] on div at bounding box center [631, 311] width 1263 height 622
drag, startPoint x: 736, startPoint y: 475, endPoint x: 256, endPoint y: 476, distance: 480.3
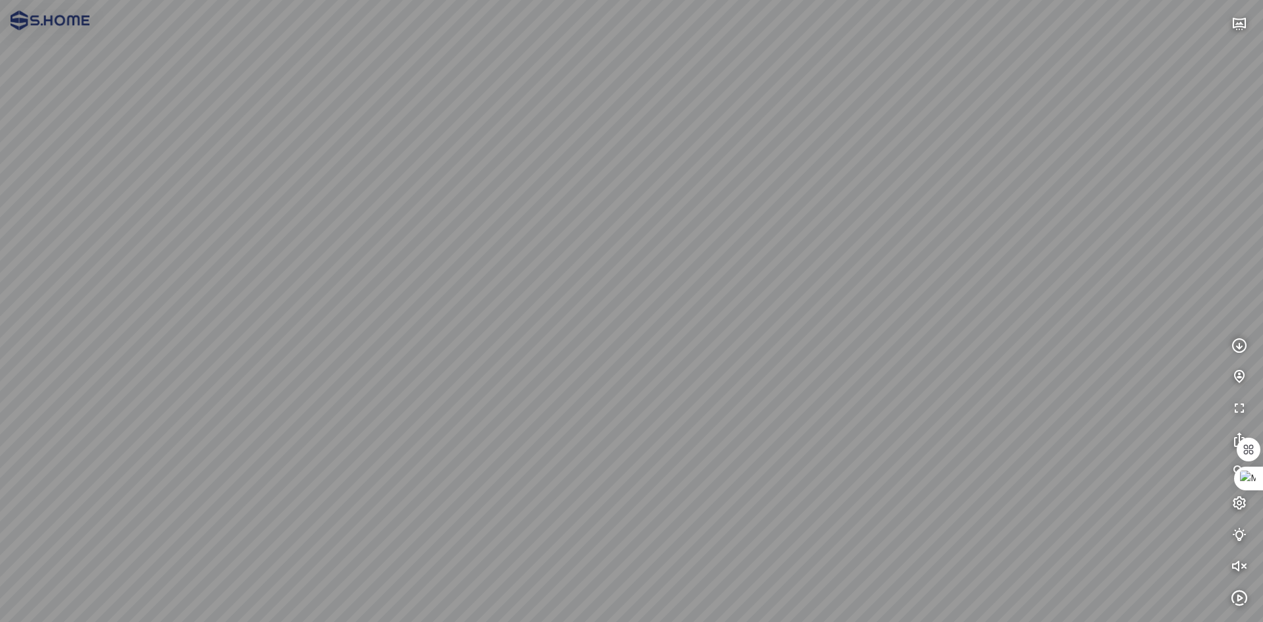
click at [257, 476] on div at bounding box center [631, 311] width 1263 height 622
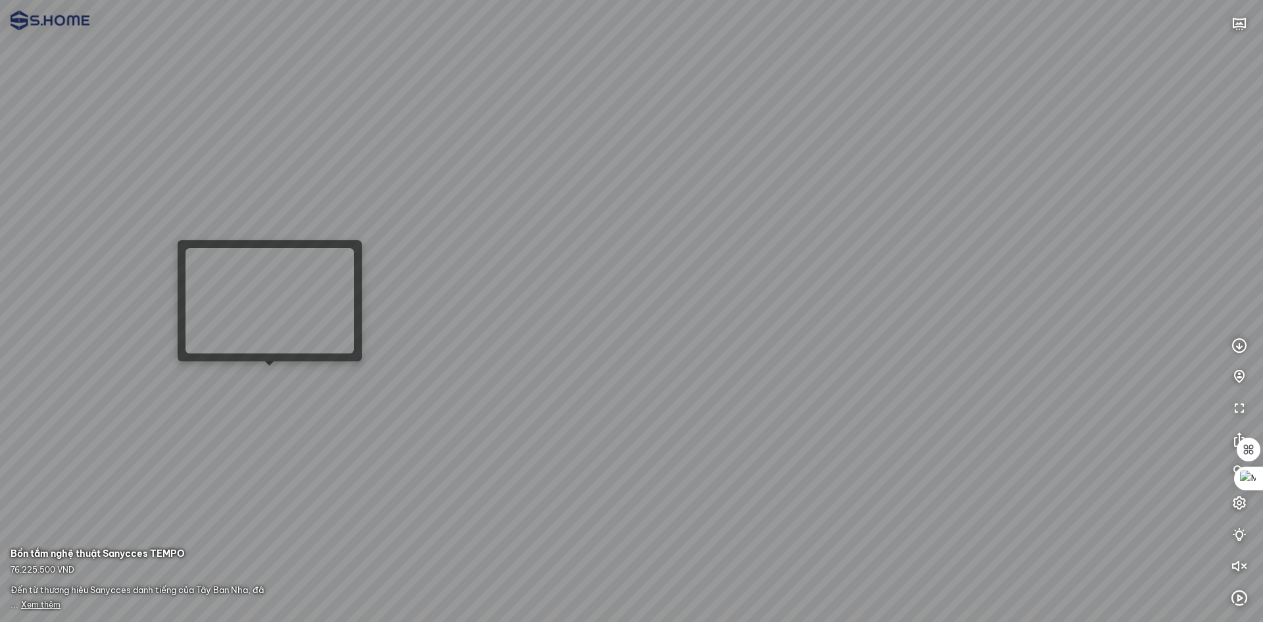
click at [261, 376] on div at bounding box center [631, 311] width 1263 height 622
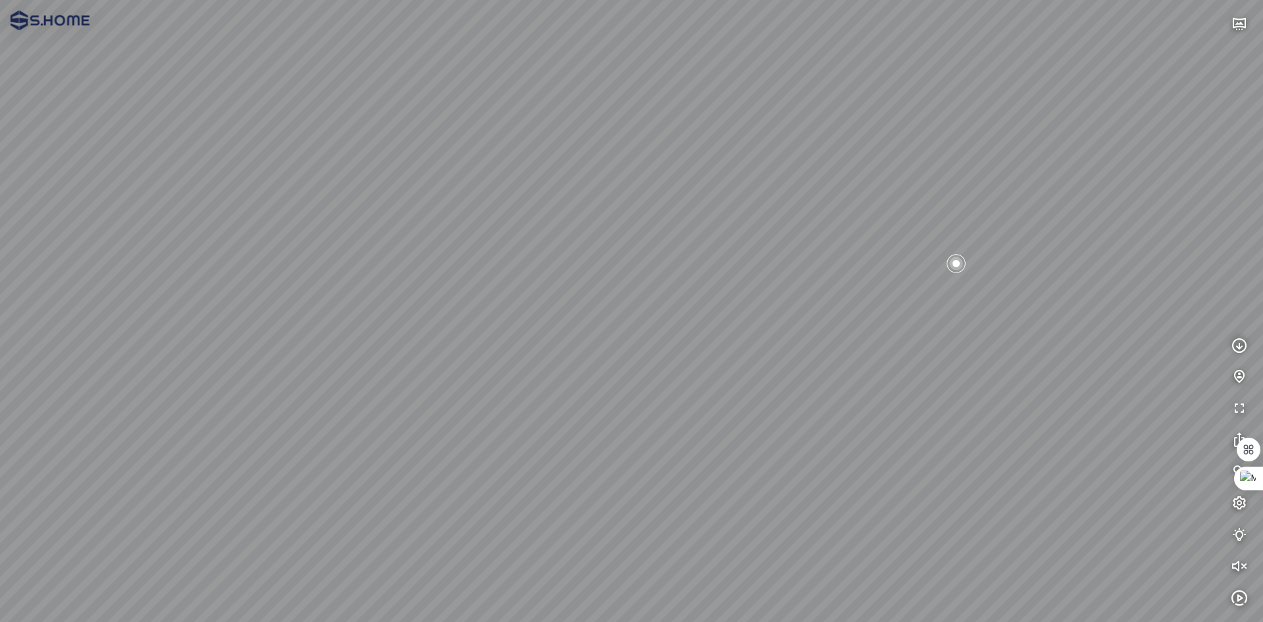
drag, startPoint x: 519, startPoint y: 294, endPoint x: 170, endPoint y: 291, distance: 349.4
click at [146, 292] on div at bounding box center [631, 311] width 1263 height 622
click at [122, 176] on div at bounding box center [631, 311] width 1263 height 622
click at [606, 302] on div at bounding box center [631, 311] width 1263 height 622
click at [772, 332] on div at bounding box center [631, 311] width 1263 height 622
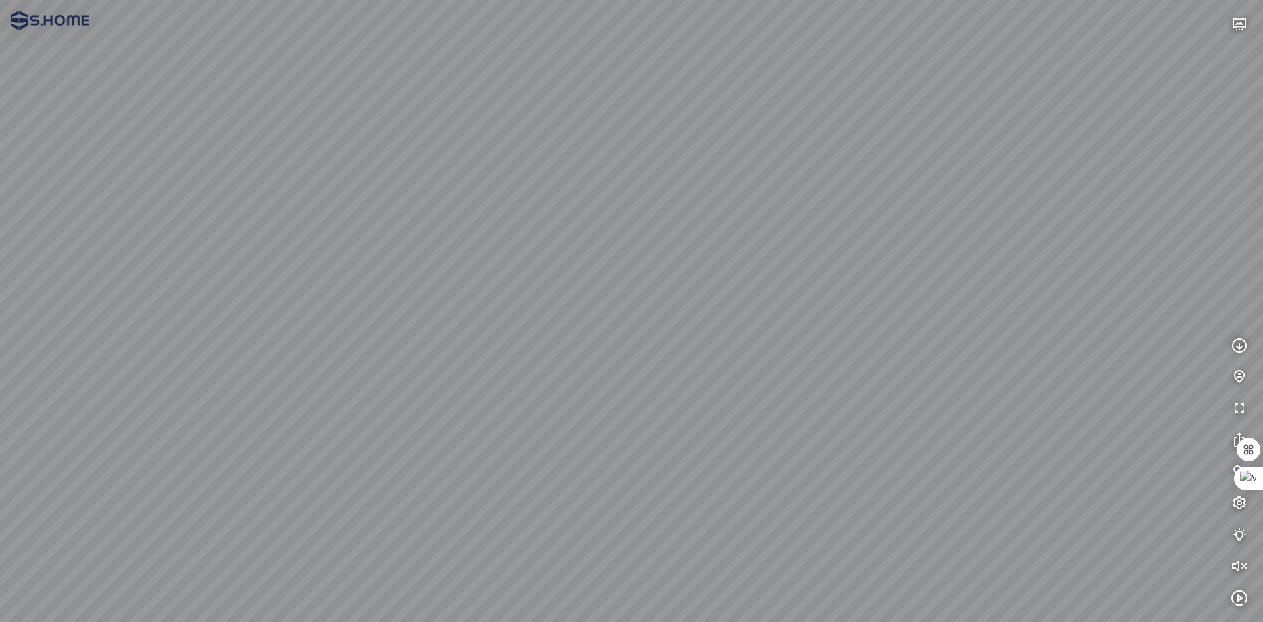
click at [909, 276] on div at bounding box center [631, 311] width 1263 height 622
click at [459, 430] on div at bounding box center [631, 311] width 1263 height 622
click at [622, 549] on div at bounding box center [631, 311] width 1263 height 622
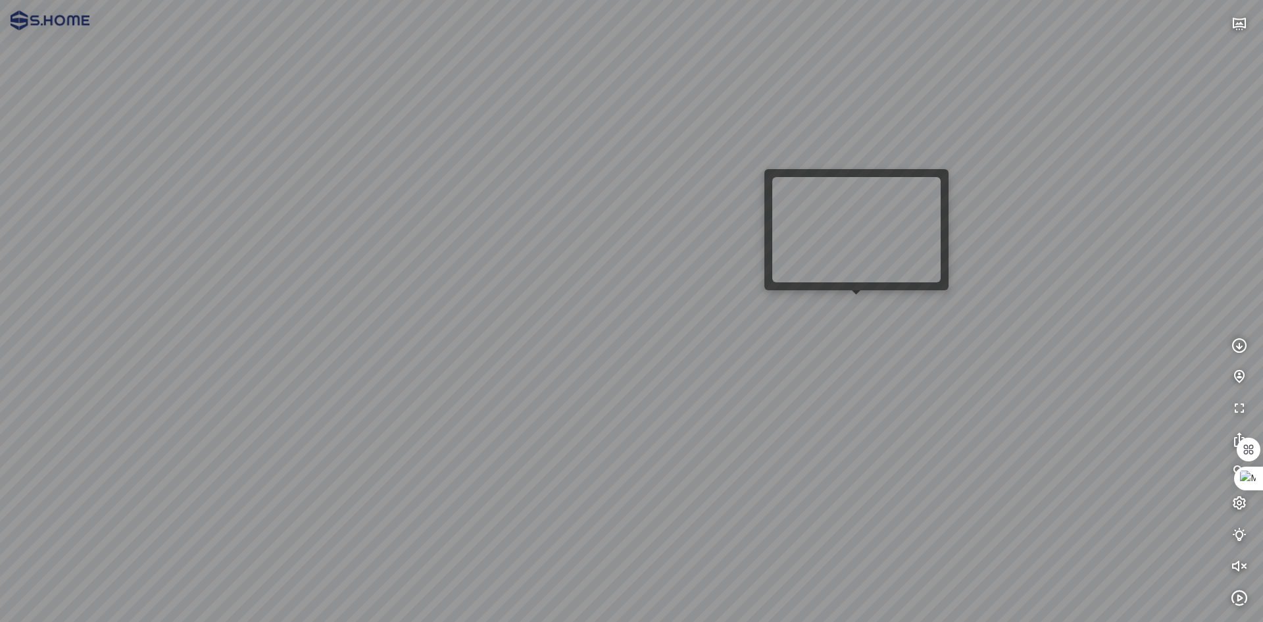
click at [857, 301] on div at bounding box center [631, 311] width 1263 height 622
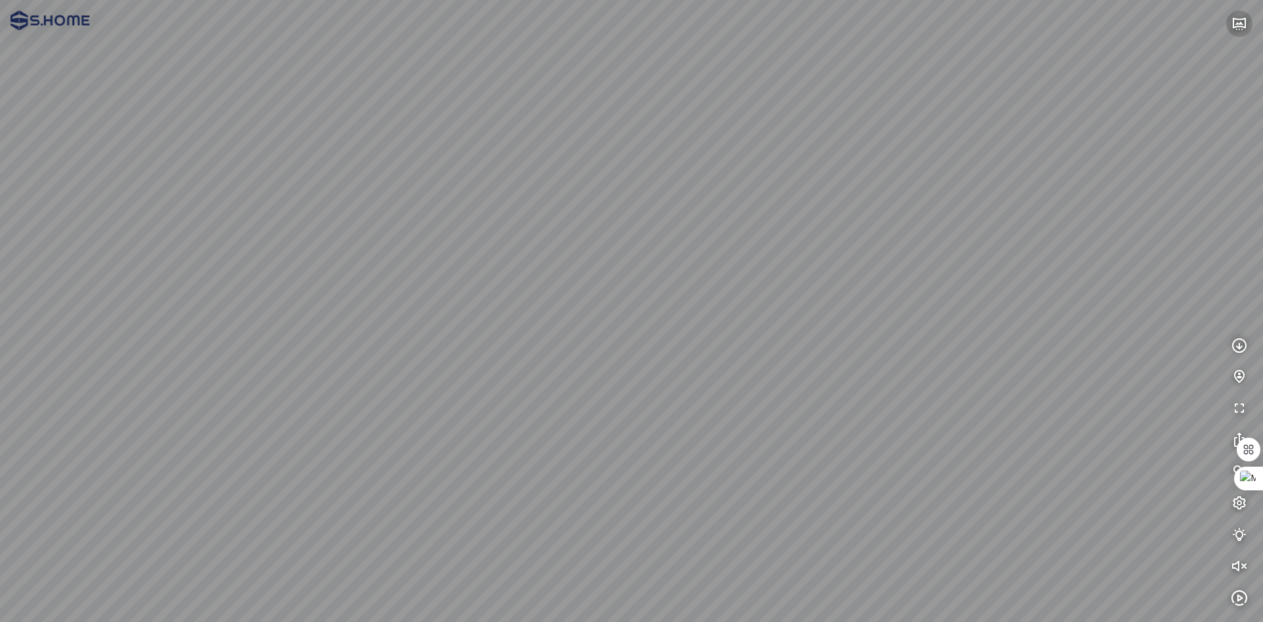
click at [1235, 20] on icon "button" at bounding box center [1240, 24] width 16 height 16
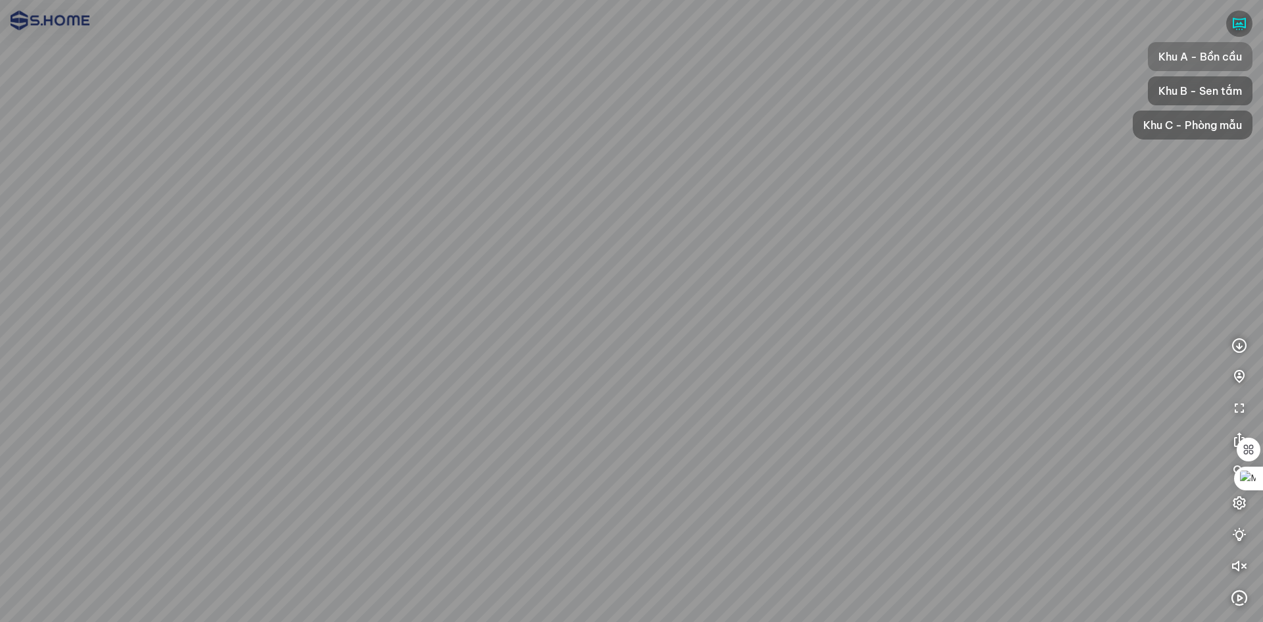
click at [1215, 58] on span "Khu A - Bồn cầu" at bounding box center [1201, 57] width 84 height 16
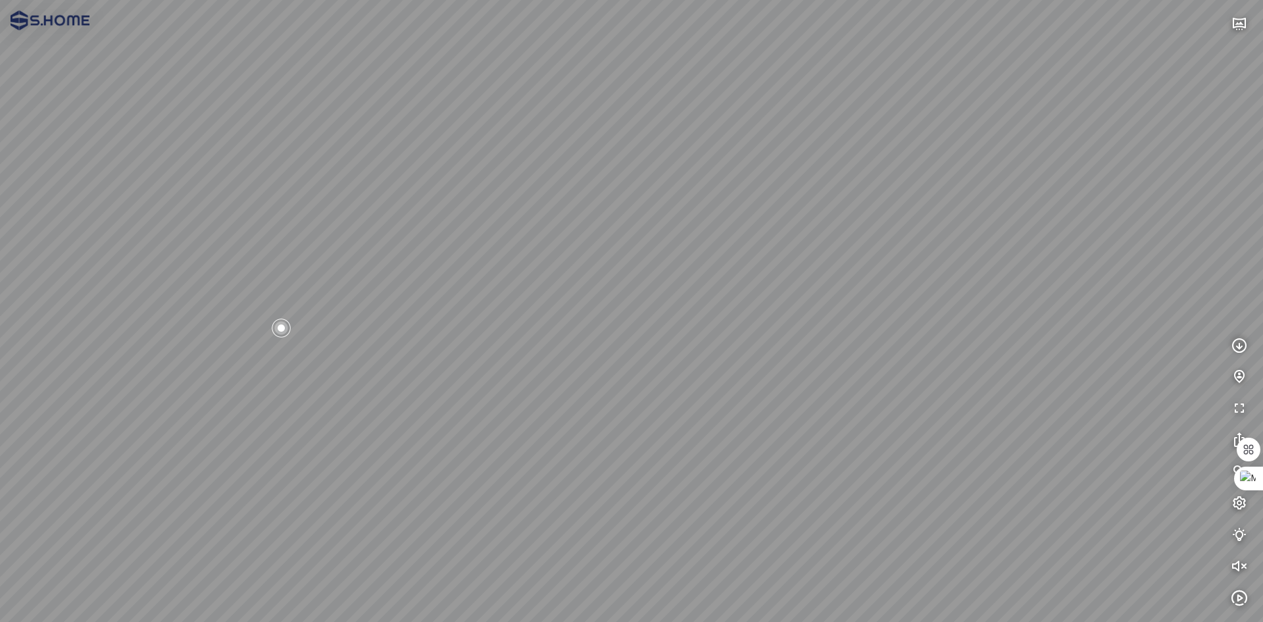
click at [283, 328] on div at bounding box center [281, 327] width 22 height 22
click at [43, 599] on span "Xem thêm" at bounding box center [40, 604] width 39 height 10
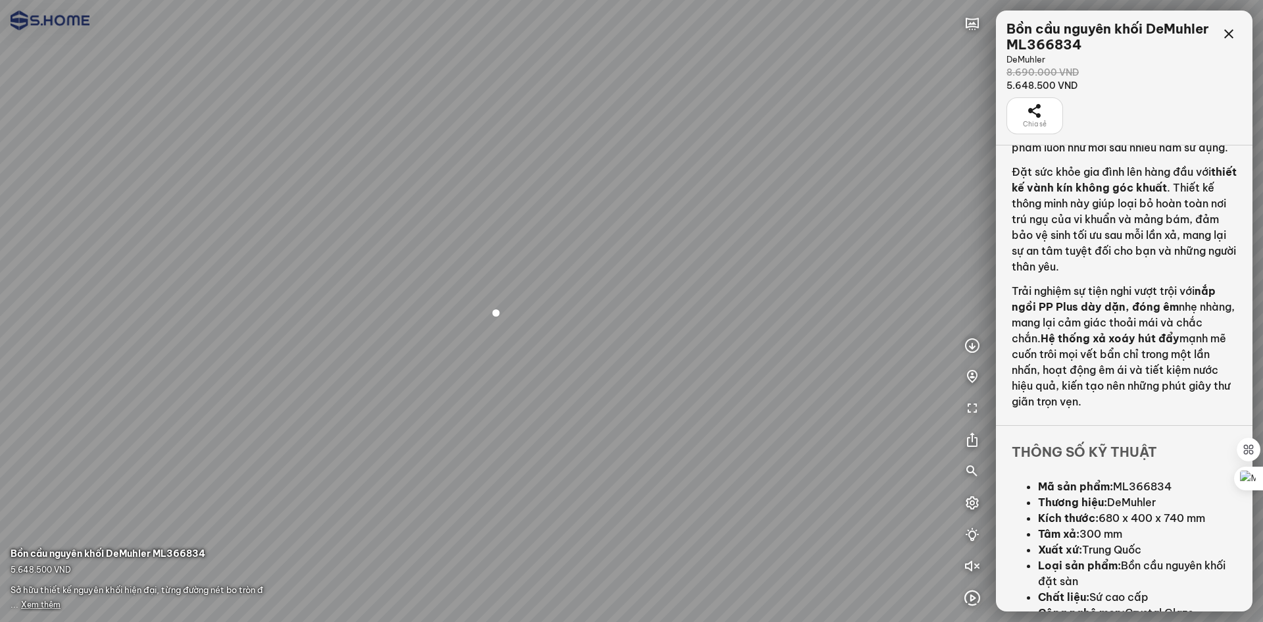
scroll to position [208, 0]
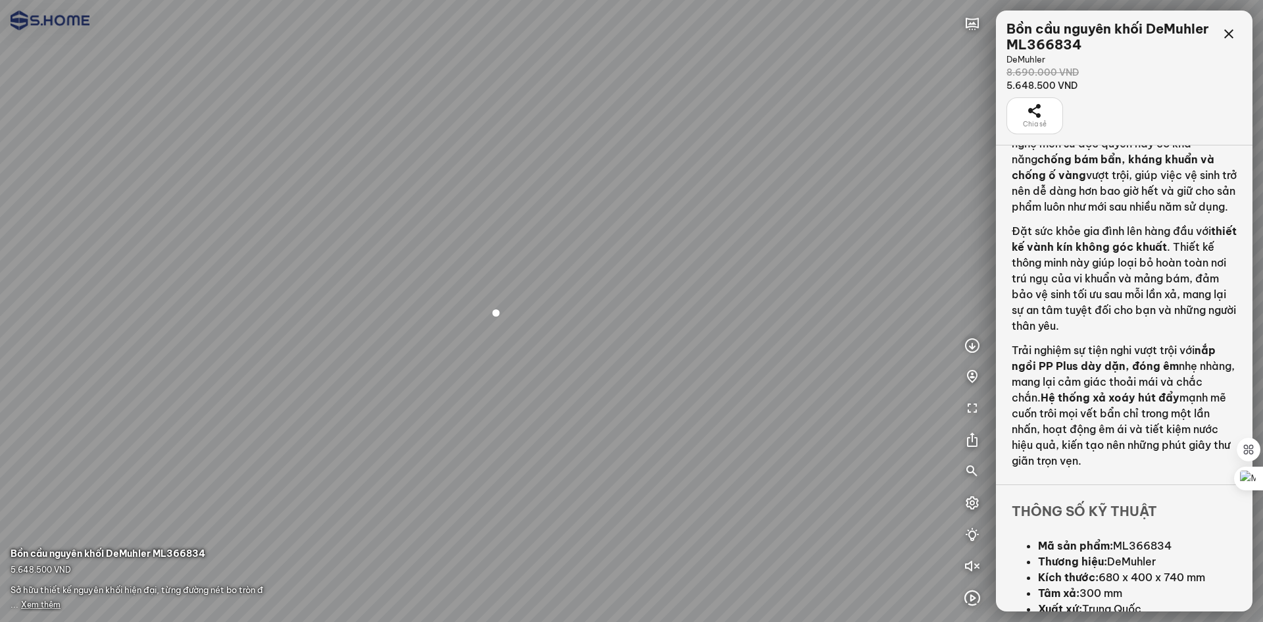
click at [1044, 119] on span "Chia sẻ" at bounding box center [1035, 124] width 24 height 11
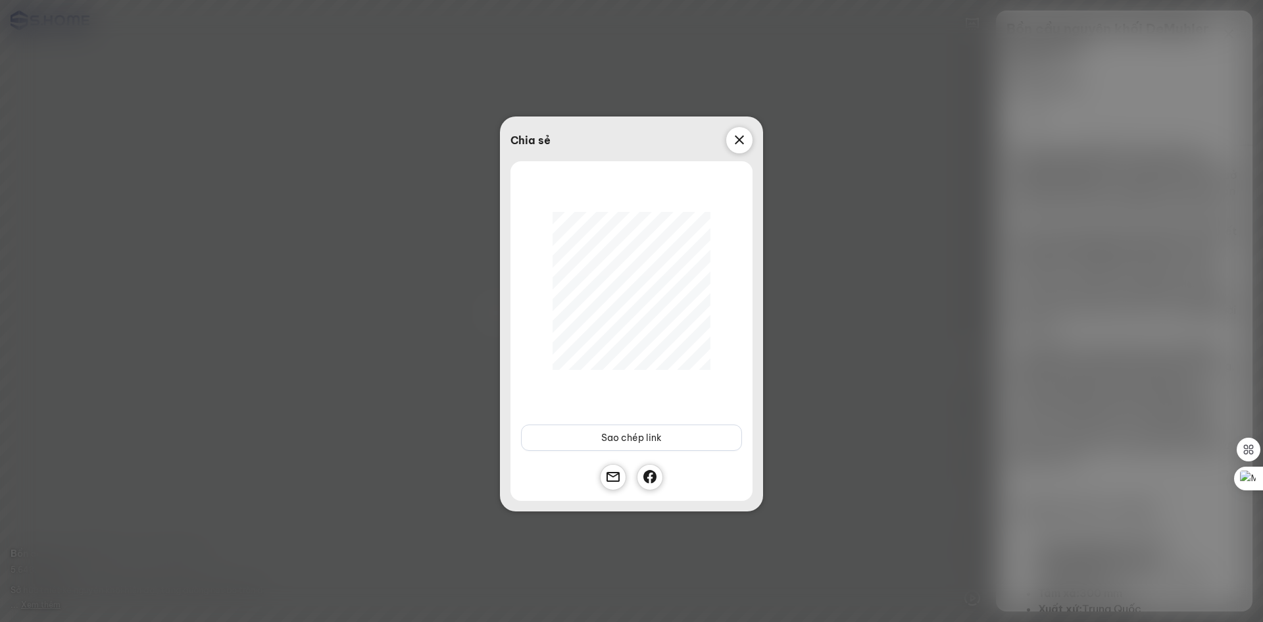
click at [734, 134] on icon at bounding box center [740, 140] width 16 height 16
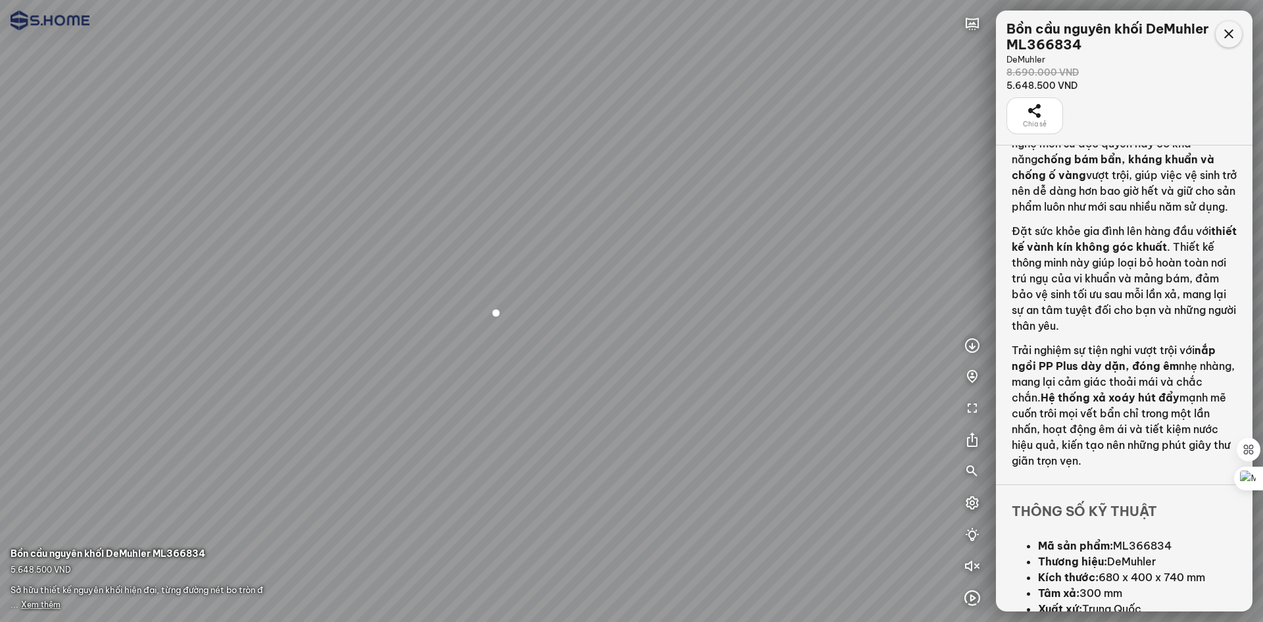
click at [1225, 33] on icon at bounding box center [1229, 34] width 16 height 16
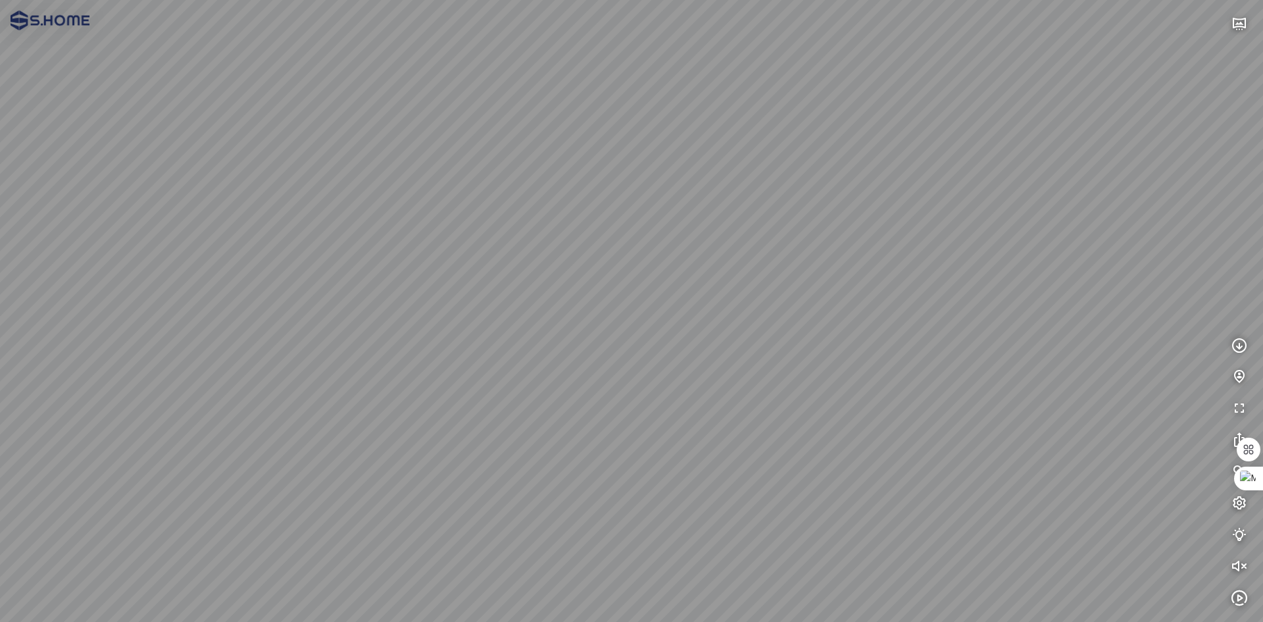
drag, startPoint x: 979, startPoint y: 394, endPoint x: 599, endPoint y: 390, distance: 380.3
click at [599, 390] on div at bounding box center [631, 311] width 1263 height 622
drag, startPoint x: 693, startPoint y: 393, endPoint x: 864, endPoint y: 407, distance: 171.0
click at [864, 407] on div at bounding box center [631, 311] width 1263 height 622
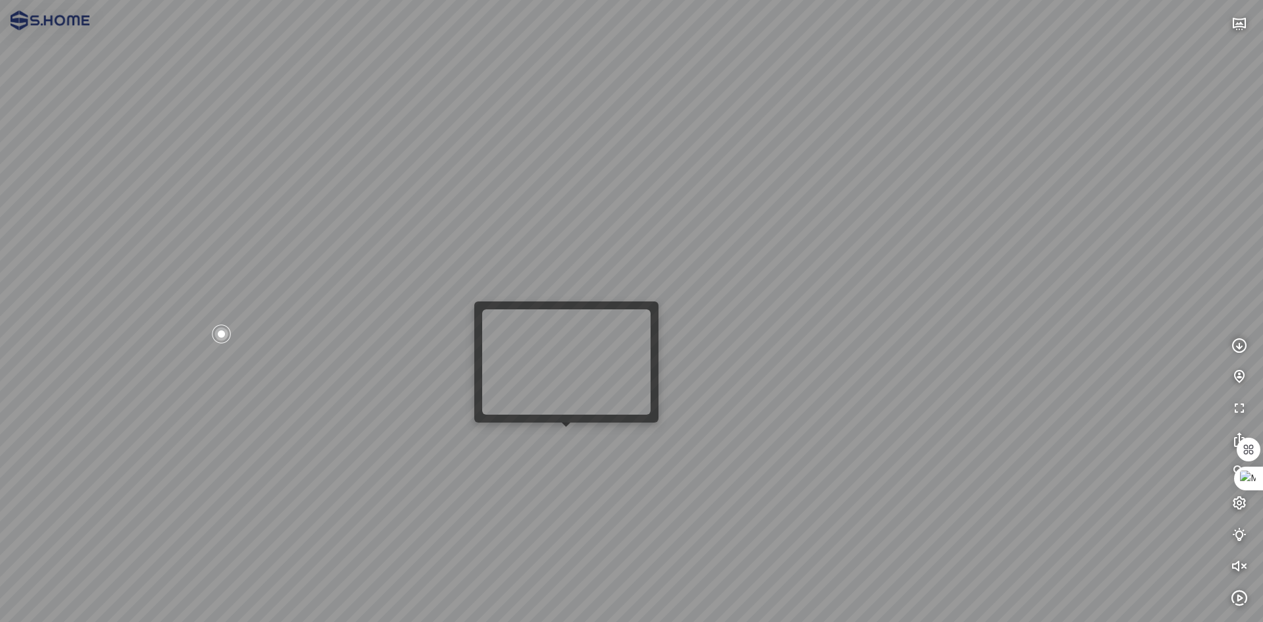
click at [579, 433] on div at bounding box center [631, 311] width 1263 height 622
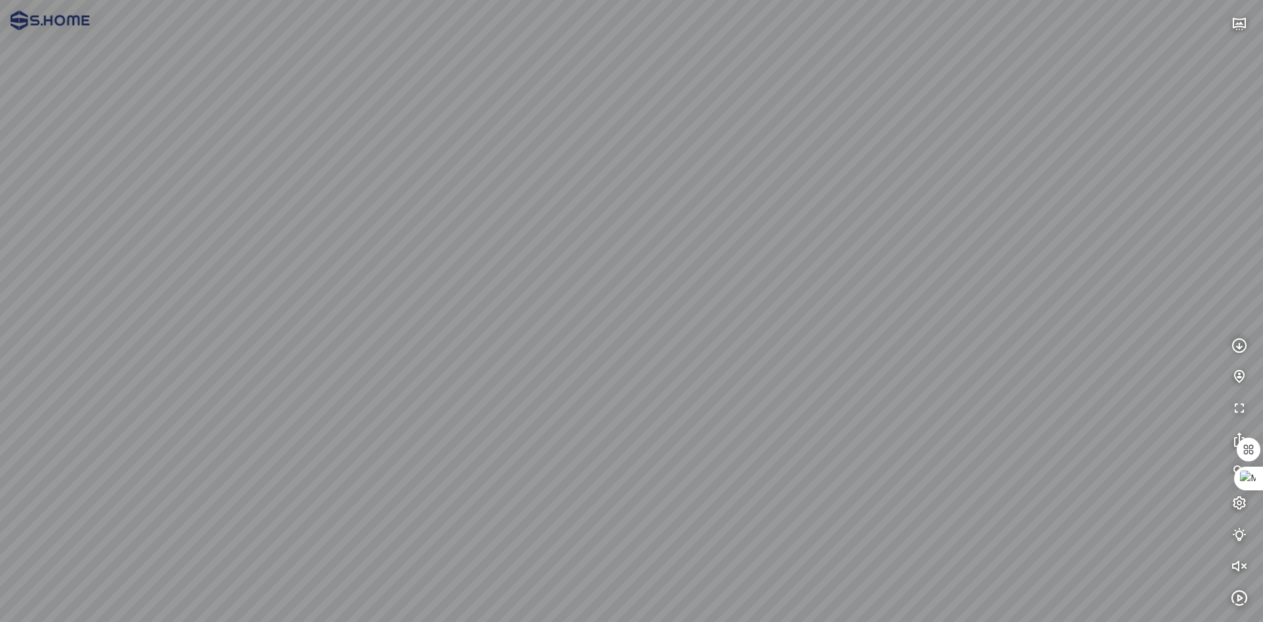
drag, startPoint x: 865, startPoint y: 348, endPoint x: 1087, endPoint y: 345, distance: 222.4
click at [1087, 345] on div at bounding box center [631, 311] width 1263 height 622
drag, startPoint x: 778, startPoint y: 501, endPoint x: 860, endPoint y: 409, distance: 123.0
click at [860, 409] on div at bounding box center [631, 311] width 1263 height 622
click at [630, 316] on div at bounding box center [635, 310] width 22 height 22
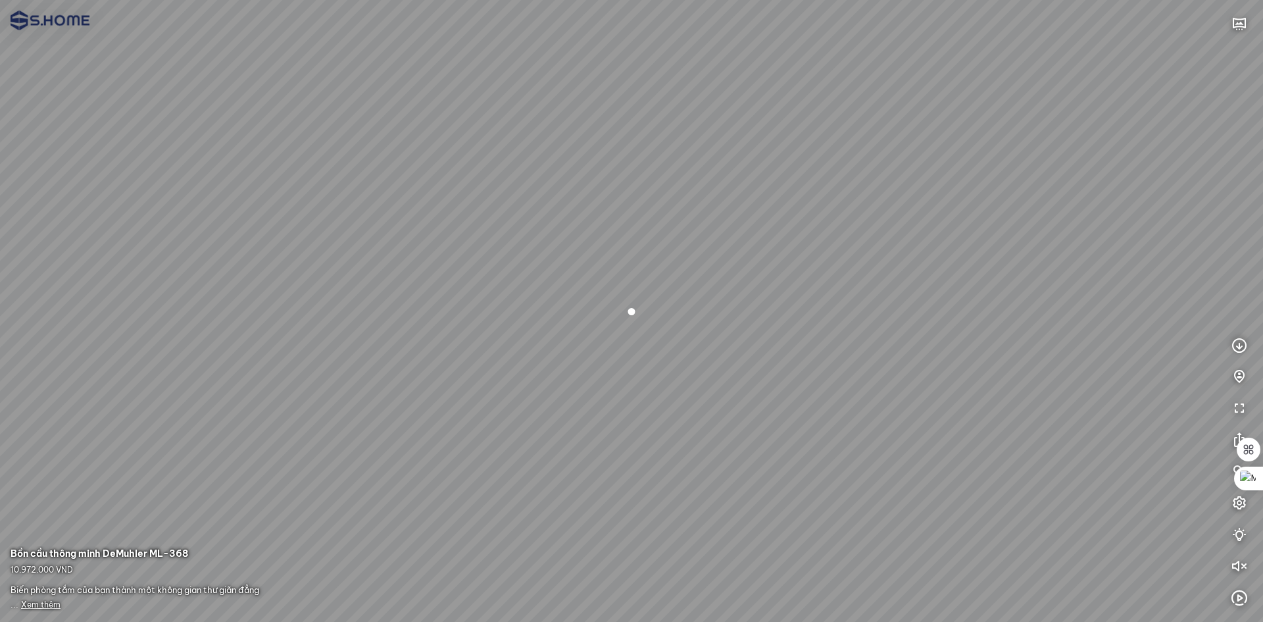
click at [45, 601] on span "Xem thêm" at bounding box center [40, 604] width 39 height 10
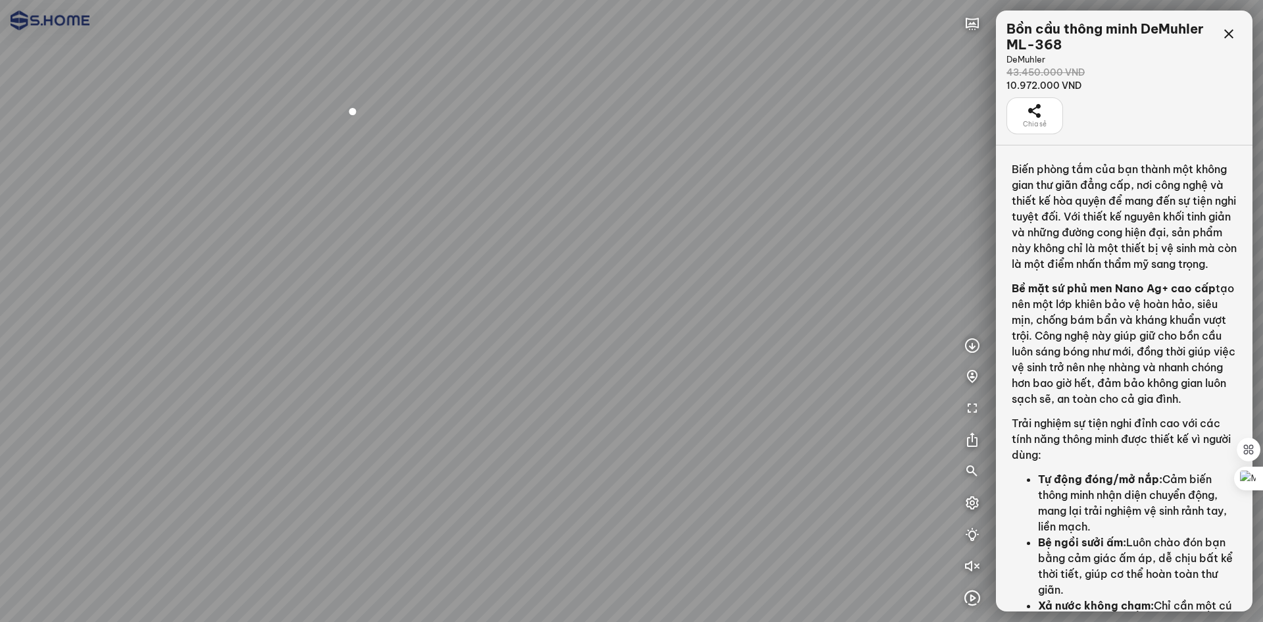
drag, startPoint x: 585, startPoint y: 449, endPoint x: 652, endPoint y: 226, distance: 232.9
click at [652, 226] on div at bounding box center [631, 311] width 1263 height 622
drag, startPoint x: 465, startPoint y: 364, endPoint x: 547, endPoint y: 364, distance: 82.2
click at [536, 364] on div at bounding box center [631, 311] width 1263 height 622
click at [409, 309] on div at bounding box center [409, 308] width 22 height 22
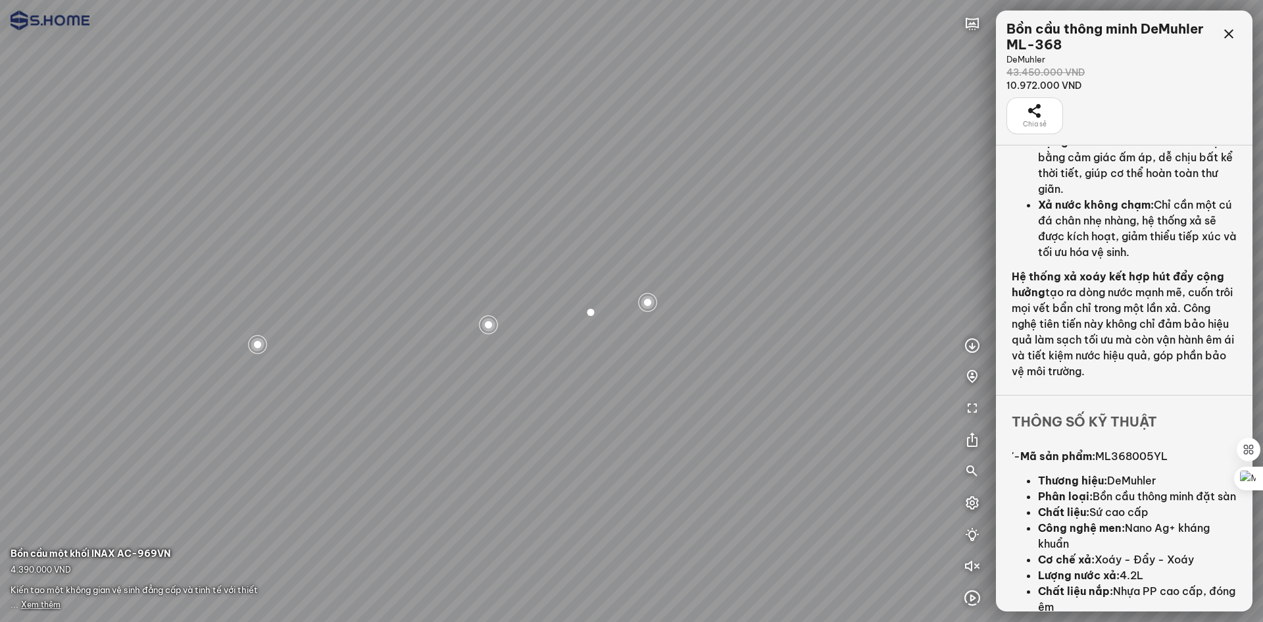
scroll to position [514, 0]
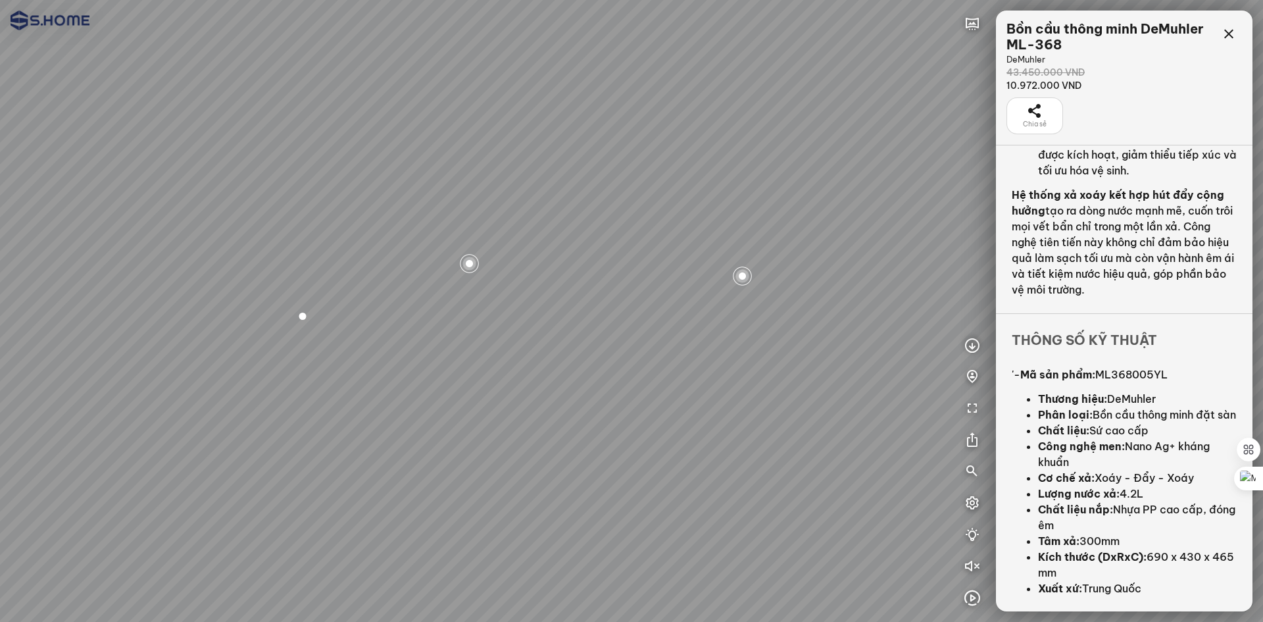
drag, startPoint x: 784, startPoint y: 198, endPoint x: 516, endPoint y: 111, distance: 281.7
click at [516, 111] on div at bounding box center [631, 311] width 1263 height 622
drag, startPoint x: 700, startPoint y: 154, endPoint x: 503, endPoint y: 268, distance: 227.8
click at [503, 268] on div at bounding box center [631, 311] width 1263 height 622
click at [572, 374] on div at bounding box center [631, 311] width 1263 height 622
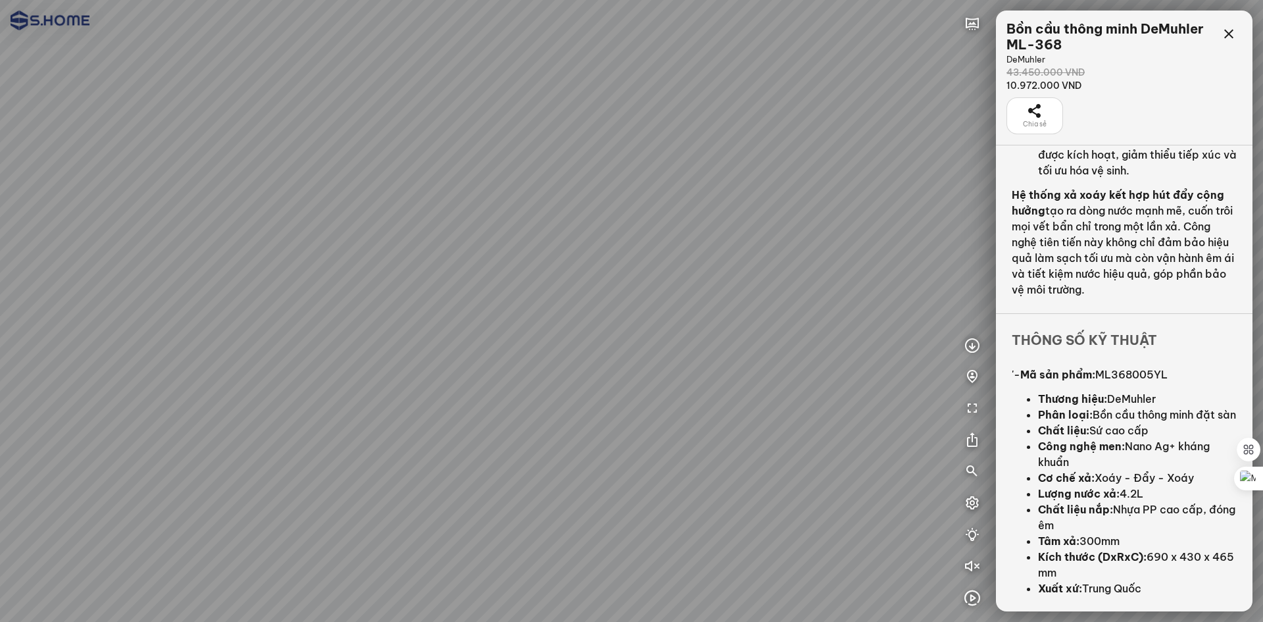
drag, startPoint x: 717, startPoint y: 291, endPoint x: 851, endPoint y: 272, distance: 135.5
click at [851, 272] on div at bounding box center [631, 311] width 1263 height 622
drag, startPoint x: 858, startPoint y: 263, endPoint x: 880, endPoint y: 259, distance: 22.1
click at [880, 259] on div at bounding box center [631, 311] width 1263 height 622
drag, startPoint x: 693, startPoint y: 270, endPoint x: 984, endPoint y: 227, distance: 293.9
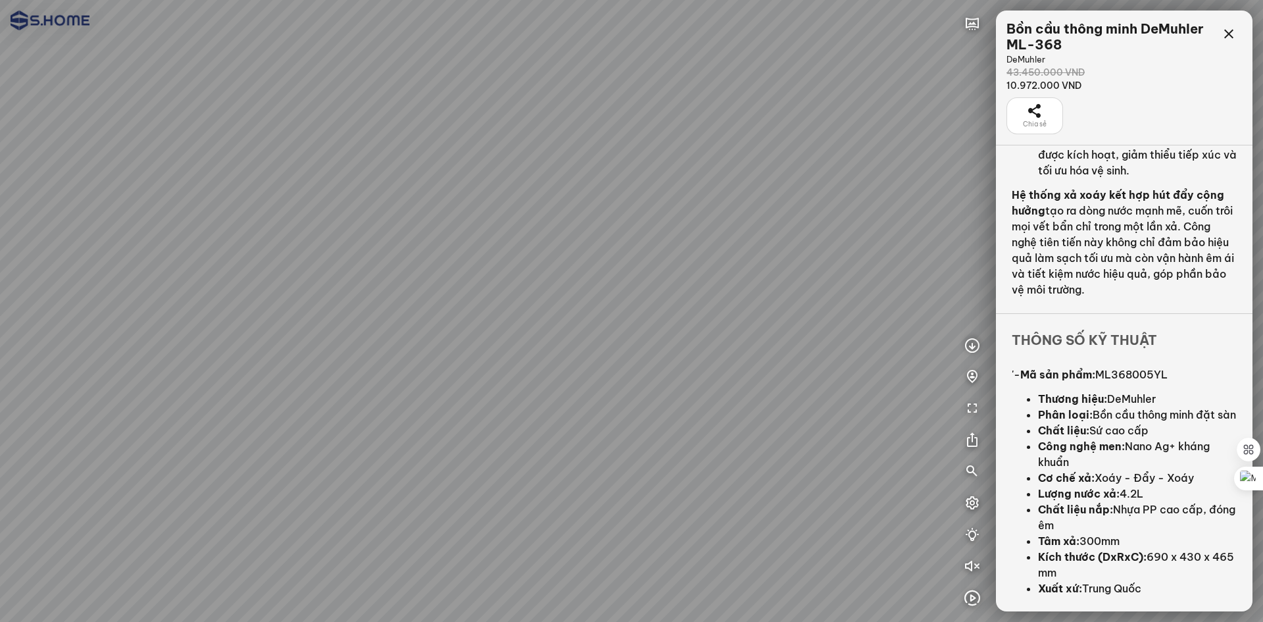
click at [984, 227] on div at bounding box center [631, 311] width 1263 height 622
drag, startPoint x: 742, startPoint y: 254, endPoint x: 736, endPoint y: 357, distance: 102.8
click at [736, 357] on div at bounding box center [631, 311] width 1263 height 622
drag, startPoint x: 780, startPoint y: 238, endPoint x: 661, endPoint y: 260, distance: 121.2
click at [661, 260] on div at bounding box center [631, 311] width 1263 height 622
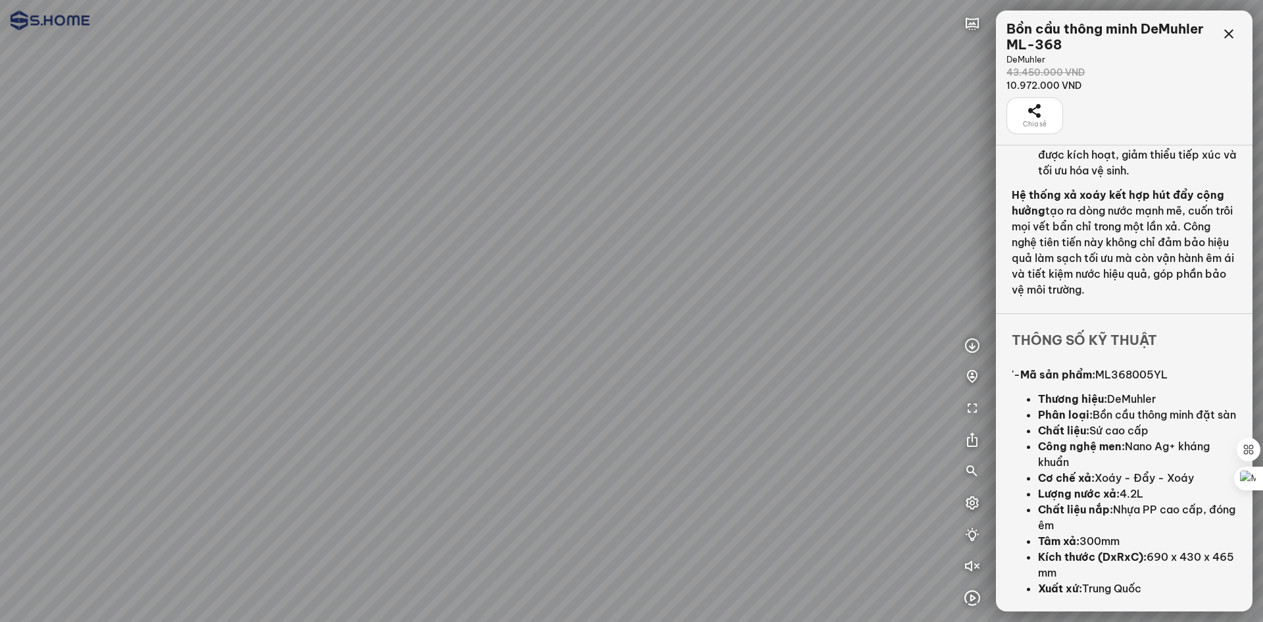
drag, startPoint x: 612, startPoint y: 441, endPoint x: 733, endPoint y: 105, distance: 357.3
click at [733, 105] on div at bounding box center [631, 311] width 1263 height 622
drag, startPoint x: 530, startPoint y: 420, endPoint x: 622, endPoint y: 399, distance: 95.3
click at [622, 399] on div at bounding box center [631, 311] width 1263 height 622
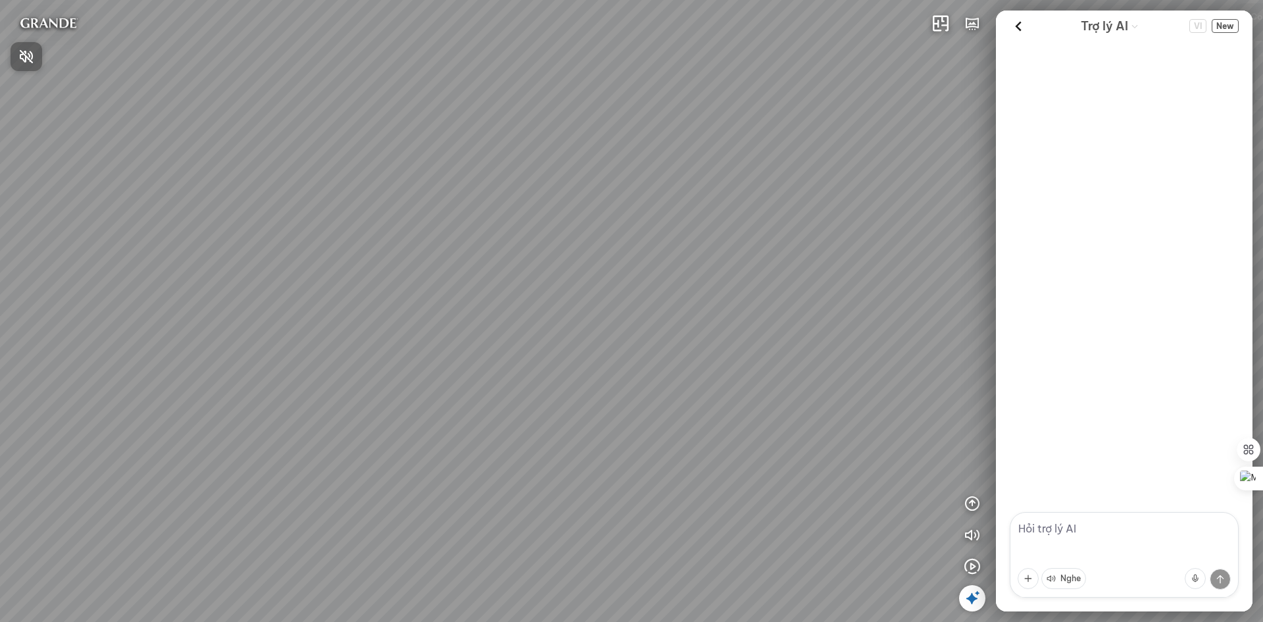
scroll to position [538, 0]
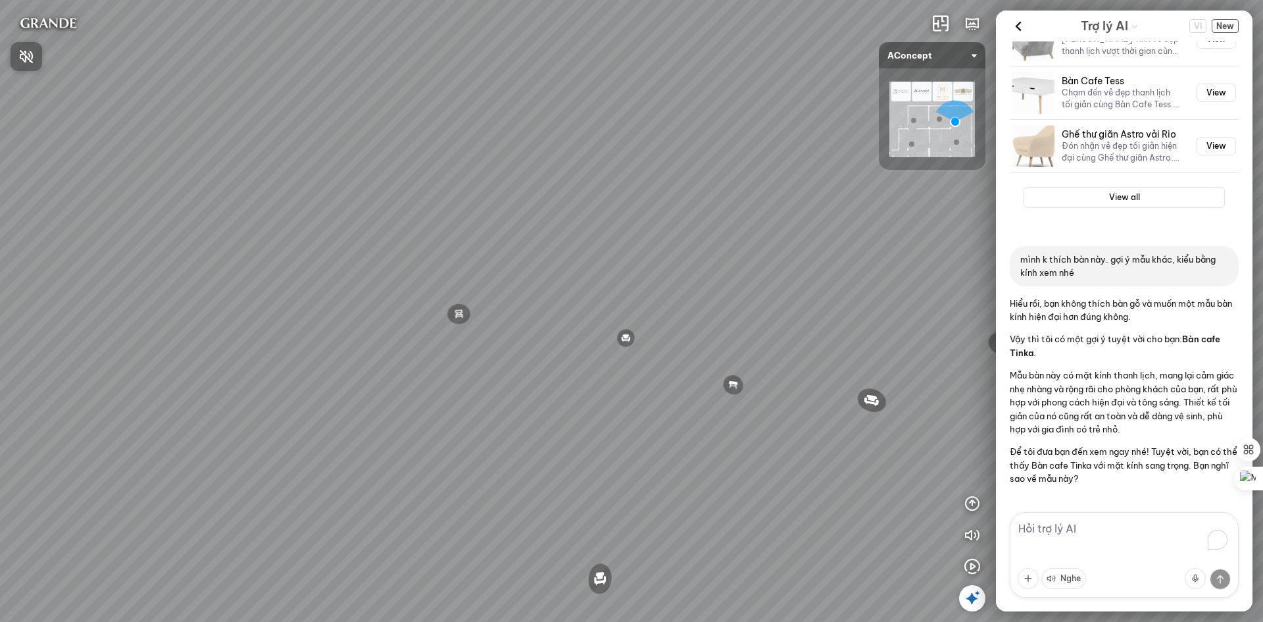
drag, startPoint x: 717, startPoint y: 255, endPoint x: 578, endPoint y: 249, distance: 139.0
click at [578, 249] on div at bounding box center [631, 311] width 1263 height 622
drag, startPoint x: 720, startPoint y: 211, endPoint x: 564, endPoint y: 214, distance: 156.0
click at [567, 213] on div "Đèn [PERSON_NAME] 5.300.000 VND Giường ngủ Palima 19.000.000 VND Bàn Cafe Tess …" at bounding box center [631, 311] width 1263 height 622
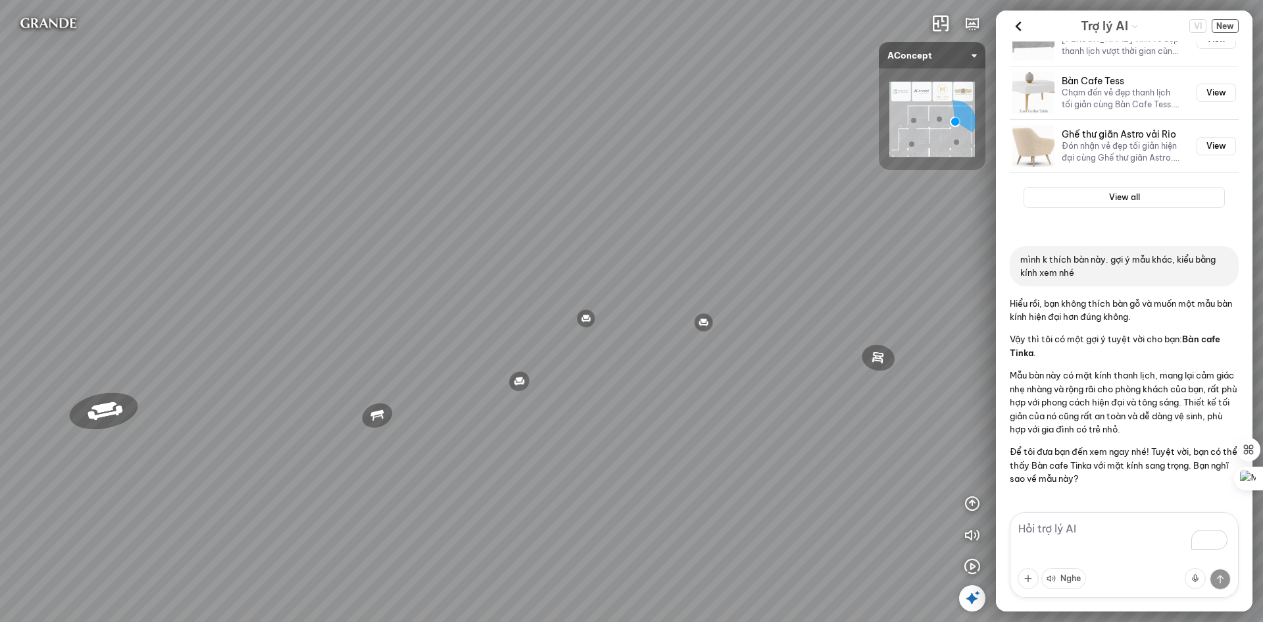
drag, startPoint x: 634, startPoint y: 214, endPoint x: 535, endPoint y: 220, distance: 99.5
click at [536, 220] on div "Đèn [PERSON_NAME] 5.300.000 VND Giường ngủ Palima 19.000.000 VND Bàn Cafe Tess …" at bounding box center [631, 311] width 1263 height 622
drag, startPoint x: 772, startPoint y: 239, endPoint x: 474, endPoint y: 211, distance: 300.1
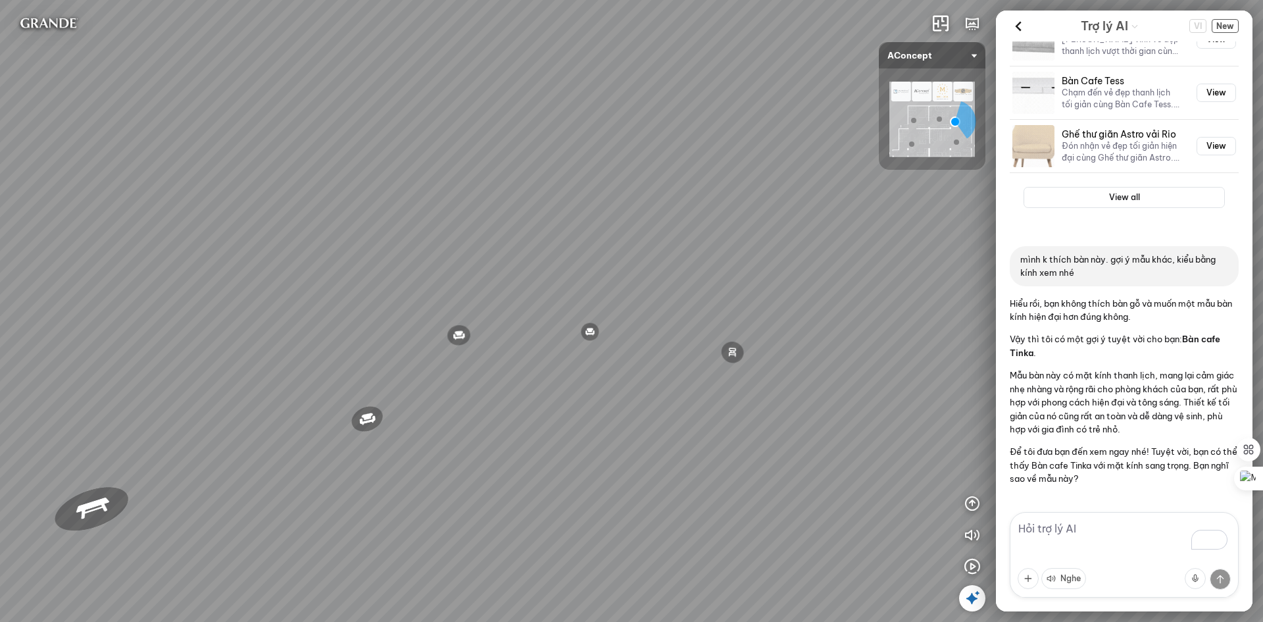
click at [474, 211] on div "Đèn [PERSON_NAME] 5.300.000 VND Giường ngủ Palima 19.000.000 VND Bàn Cafe Tess …" at bounding box center [631, 311] width 1263 height 622
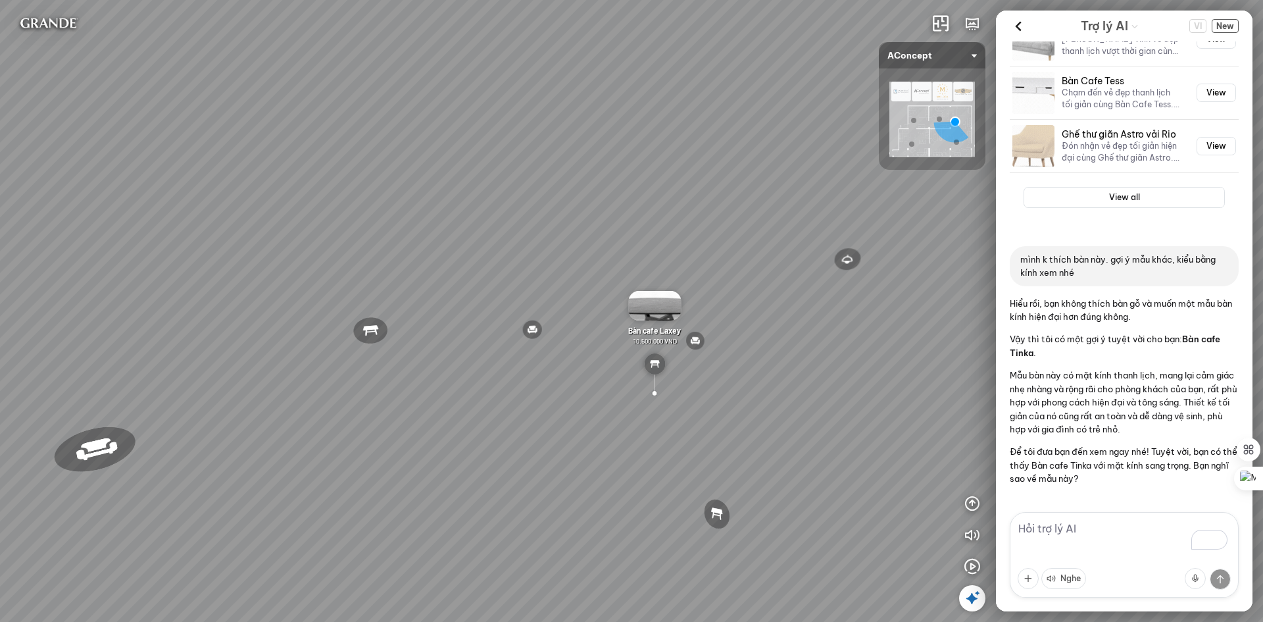
drag, startPoint x: 806, startPoint y: 240, endPoint x: 632, endPoint y: 266, distance: 175.6
click at [632, 266] on div "Đèn [PERSON_NAME] 5.300.000 VND Giường ngủ Palima 19.000.000 VND Bàn Cafe Tess …" at bounding box center [631, 311] width 1263 height 622
